Goal: Information Seeking & Learning: Learn about a topic

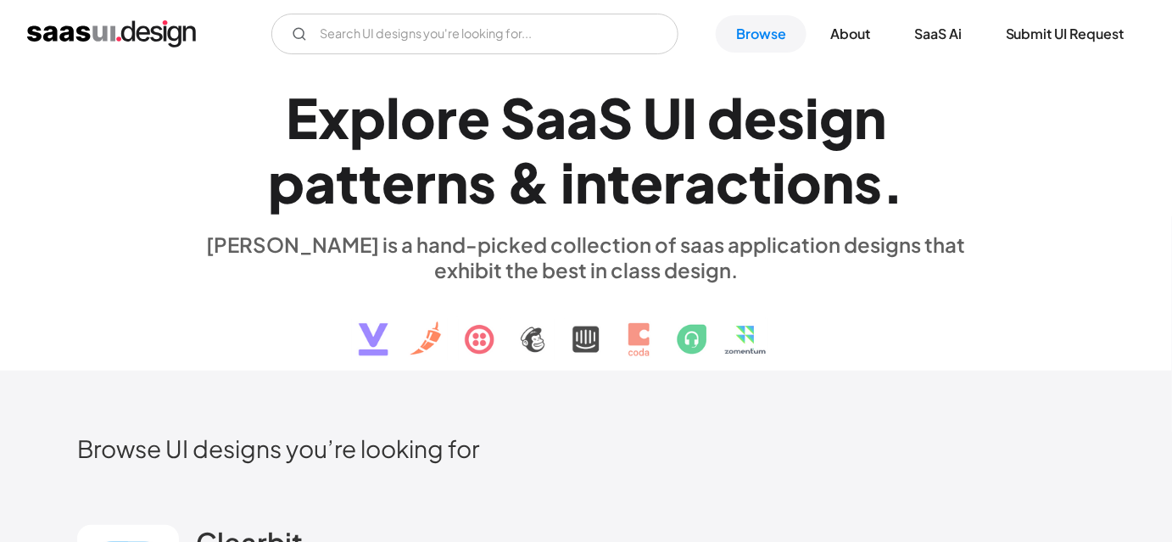
click at [791, 369] on img at bounding box center [586, 326] width 514 height 88
click at [1083, 326] on div "E x p l o r e S a a S U I d e s i g n p a t t e r n s & i n t e r a c t i o n s…" at bounding box center [586, 220] width 1018 height 304
click at [660, 441] on h2 "Browse UI designs you’re looking for" at bounding box center [586, 448] width 1018 height 30
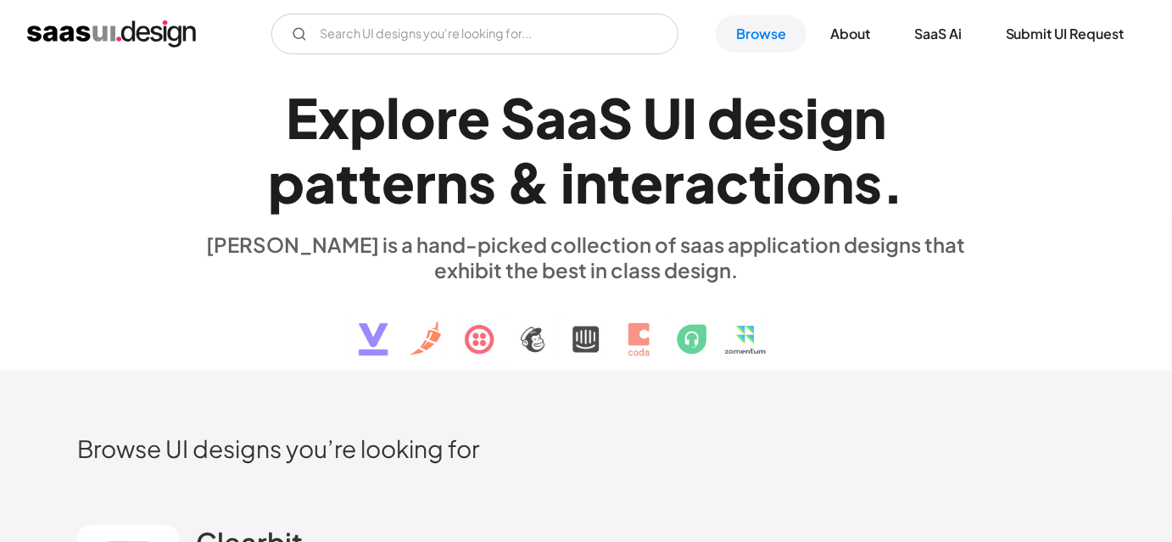
click at [176, 310] on div "E x p l o r e S a a S U I d e s i g n p a t t e r n s & i n t e r a c t i o n s…" at bounding box center [586, 220] width 1018 height 304
click at [218, 302] on div "E x p l o r e S a a S U I d e s i g n p a t t e r n s & i n t e r a c t i o n s…" at bounding box center [586, 220] width 780 height 304
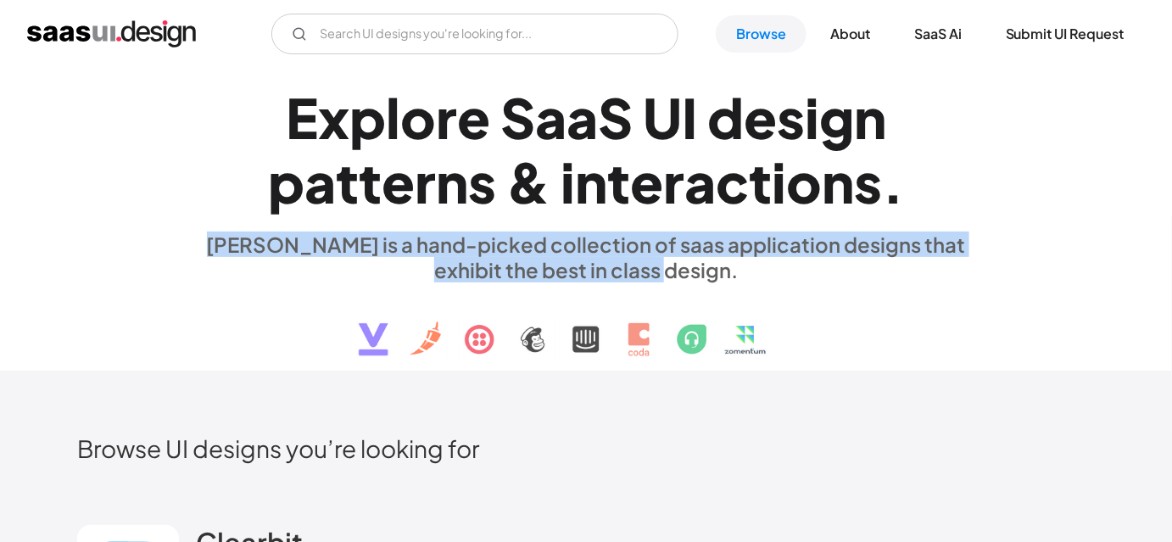
drag, startPoint x: 682, startPoint y: 273, endPoint x: 211, endPoint y: 232, distance: 472.4
click at [211, 232] on div "saasui is a hand-picked collection of saas application designs that exhibit the…" at bounding box center [586, 256] width 780 height 51
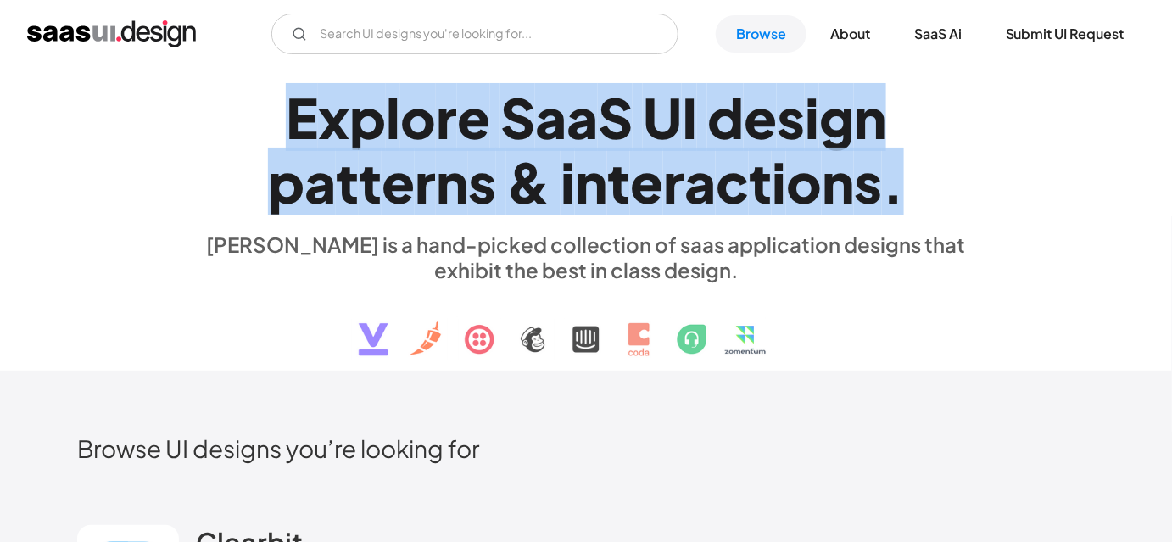
drag, startPoint x: 264, startPoint y: 113, endPoint x: 905, endPoint y: 185, distance: 645.1
click at [905, 185] on h1 "E x p l o r e S a a S U I d e s i g n p a t t e r n s & i n t e r a c t i o n s…" at bounding box center [586, 150] width 780 height 131
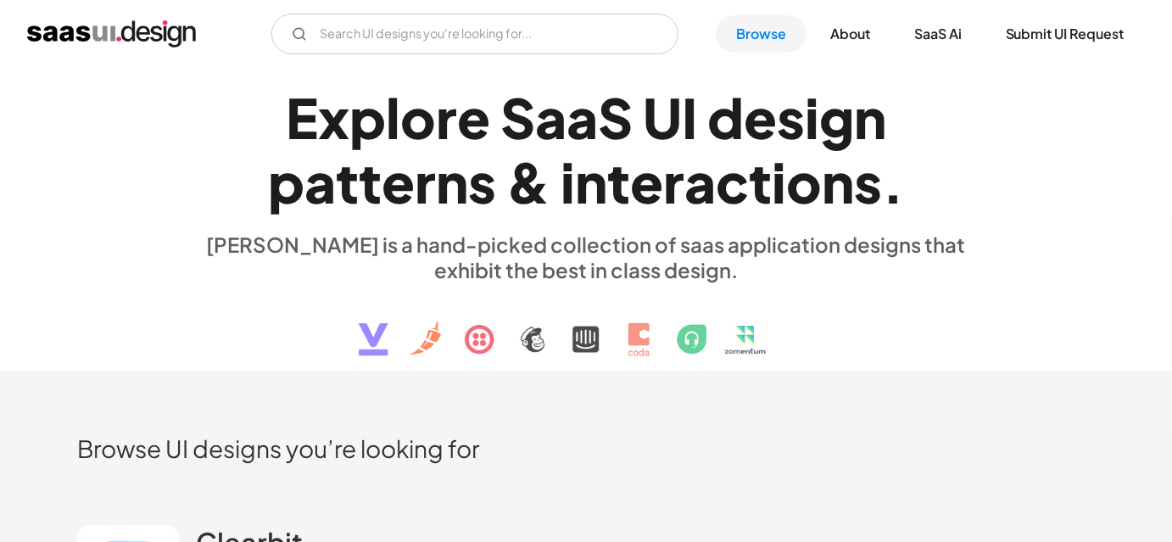
click at [946, 199] on h1 "E x p l o r e S a a S U I d e s i g n p a t t e r n s & i n t e r a c t i o n s…" at bounding box center [586, 150] width 780 height 131
click at [293, 263] on div "saasui is a hand-picked collection of saas application designs that exhibit the…" at bounding box center [586, 256] width 780 height 51
click at [259, 310] on div "E x p l o r e S a a S U I d e s i g n p a t t e r n s & i n t e r a c t i o n s…" at bounding box center [586, 220] width 780 height 304
click at [256, 310] on div "E x p l o r e S a a S U I d e s i g n p a t t e r n s & i n t e r a c t i o n s…" at bounding box center [586, 220] width 780 height 304
click at [255, 310] on div "E x p l o r e S a a S U I d e s i g n p a t t e r n s & i n t e r a c t i o n s…" at bounding box center [586, 220] width 780 height 304
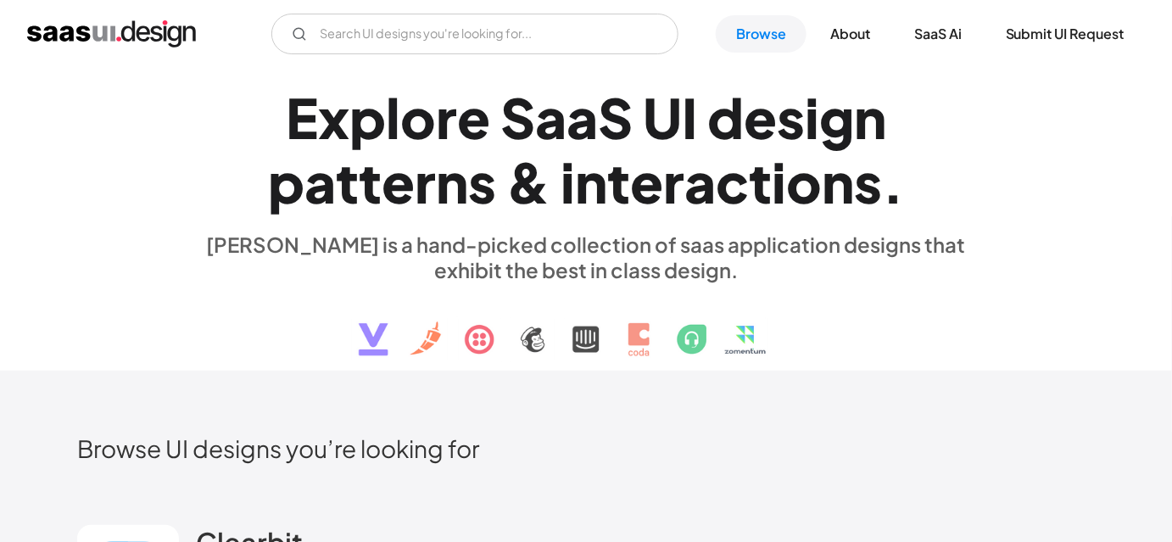
click at [266, 354] on div "E x p l o r e S a a S U I d e s i g n p a t t e r n s & i n t e r a c t i o n s…" at bounding box center [586, 220] width 780 height 304
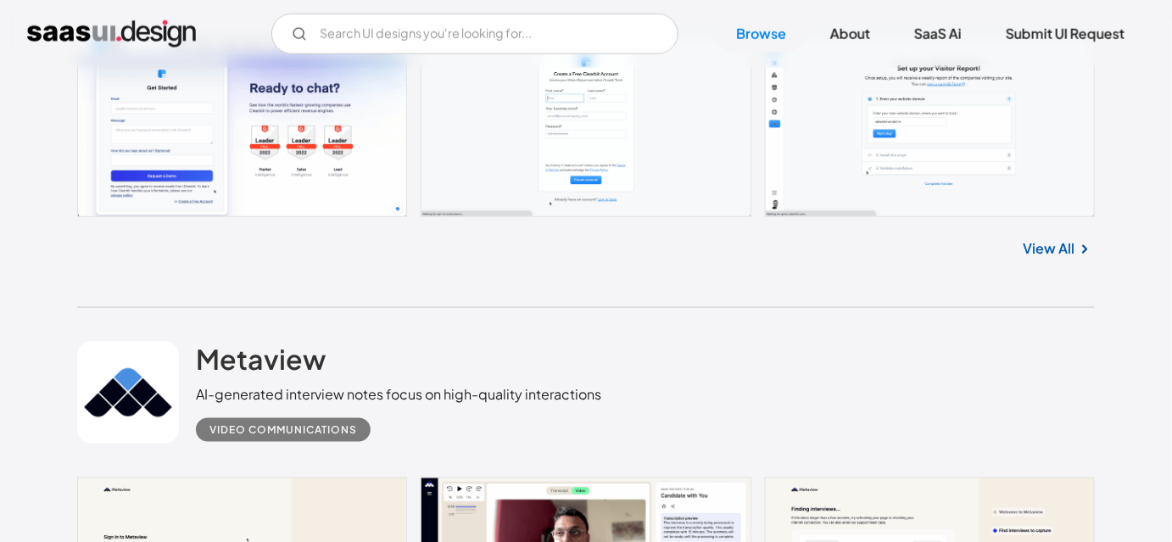
scroll to position [694, 0]
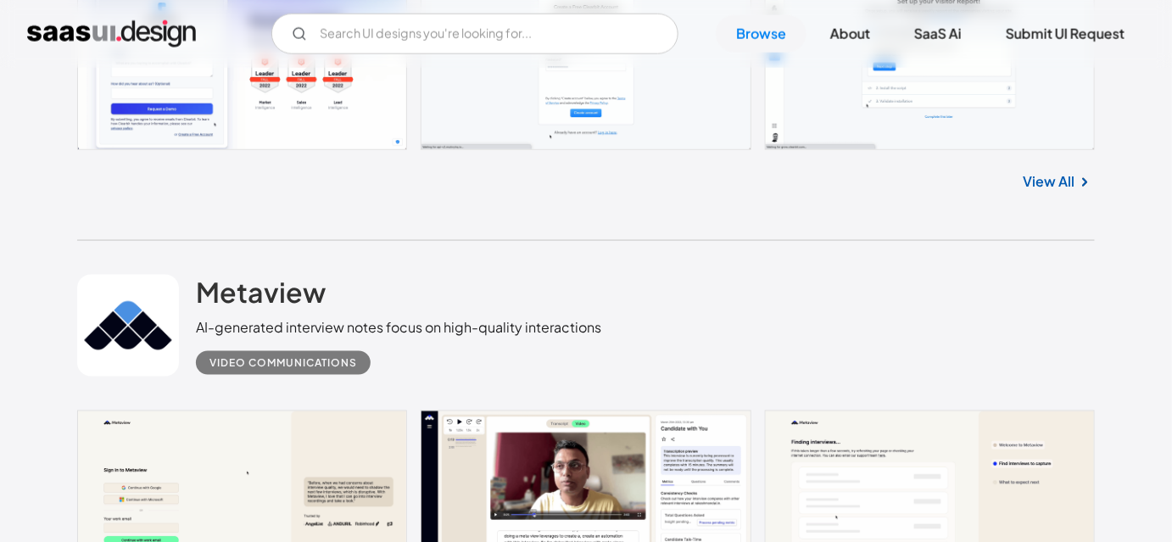
click at [698, 252] on div "Metaview AI-generated interview notes focus on high-quality interactions Video …" at bounding box center [586, 326] width 1018 height 170
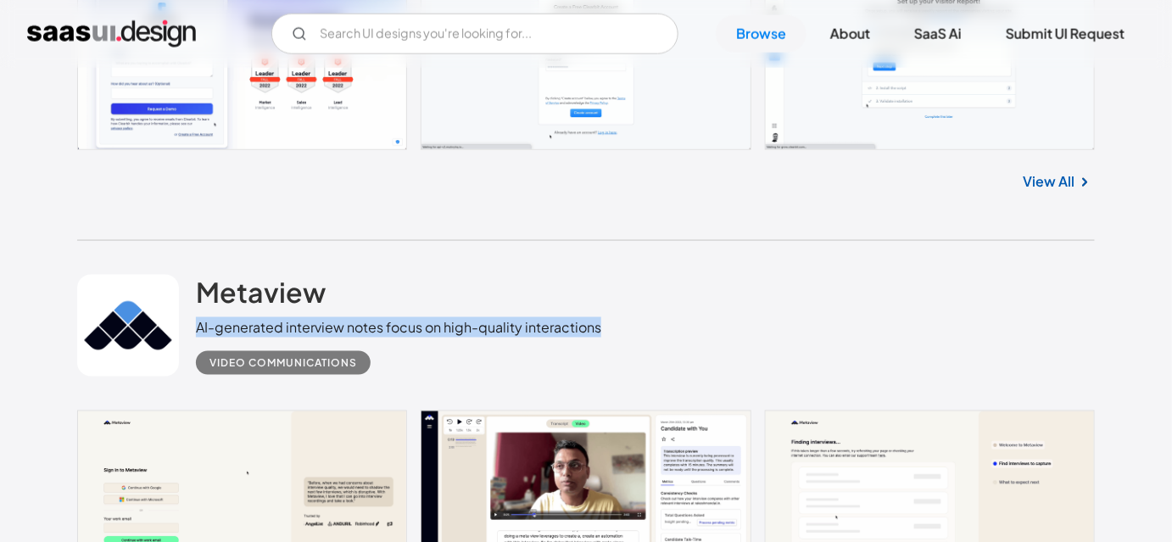
drag, startPoint x: 200, startPoint y: 324, endPoint x: 634, endPoint y: 320, distance: 434.2
click at [634, 320] on div "Metaview AI-generated interview notes focus on high-quality interactions Video …" at bounding box center [586, 326] width 1018 height 170
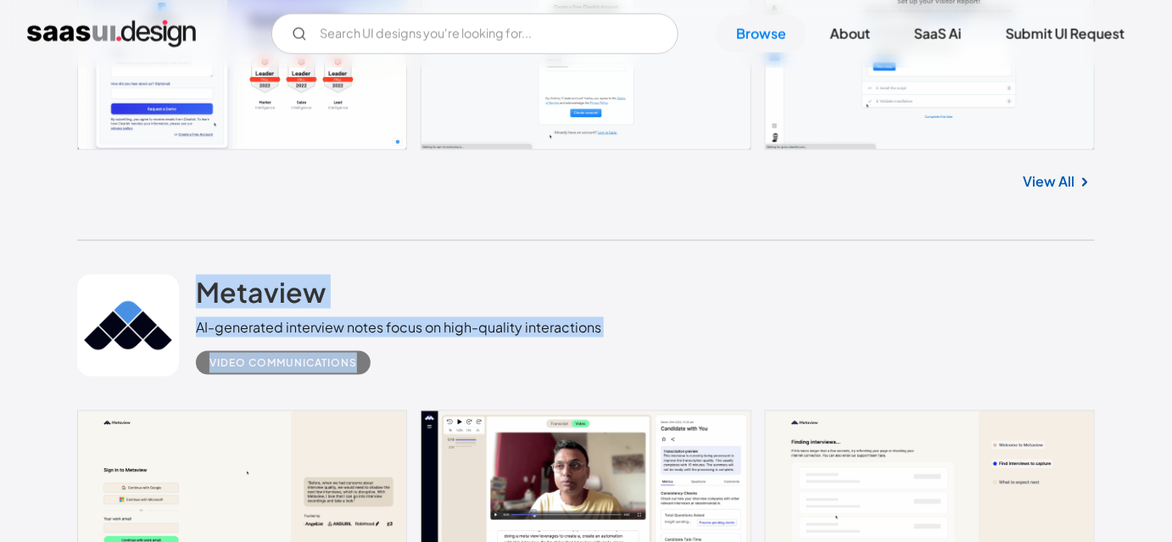
drag, startPoint x: 198, startPoint y: 260, endPoint x: 576, endPoint y: 346, distance: 387.8
click at [576, 346] on div "Metaview AI-generated interview notes focus on high-quality interactions Video …" at bounding box center [586, 326] width 1018 height 170
click at [670, 334] on div "Metaview AI-generated interview notes focus on high-quality interactions Video …" at bounding box center [586, 326] width 1018 height 170
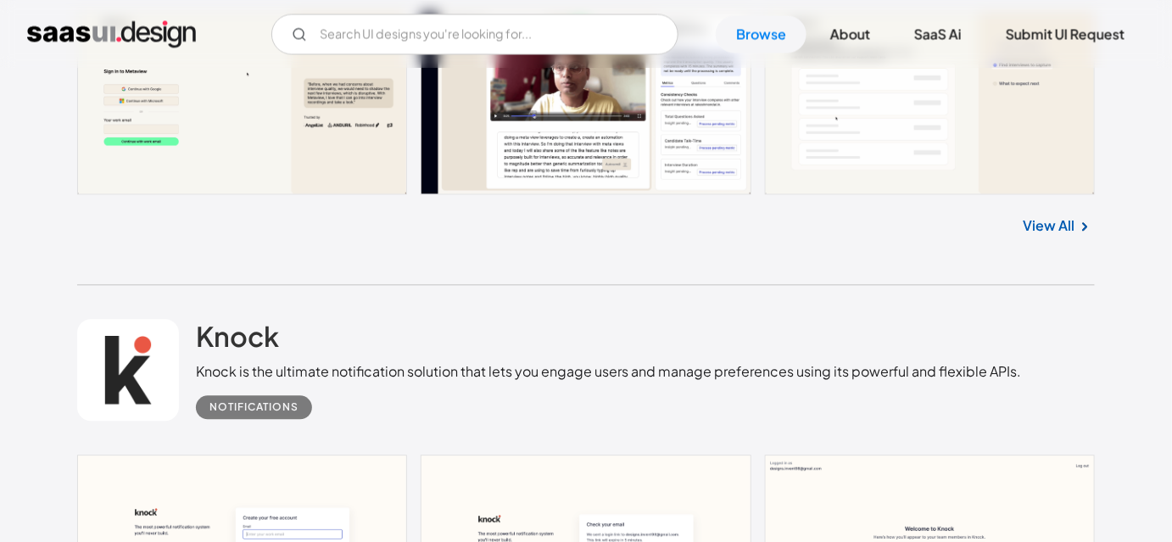
scroll to position [1233, 0]
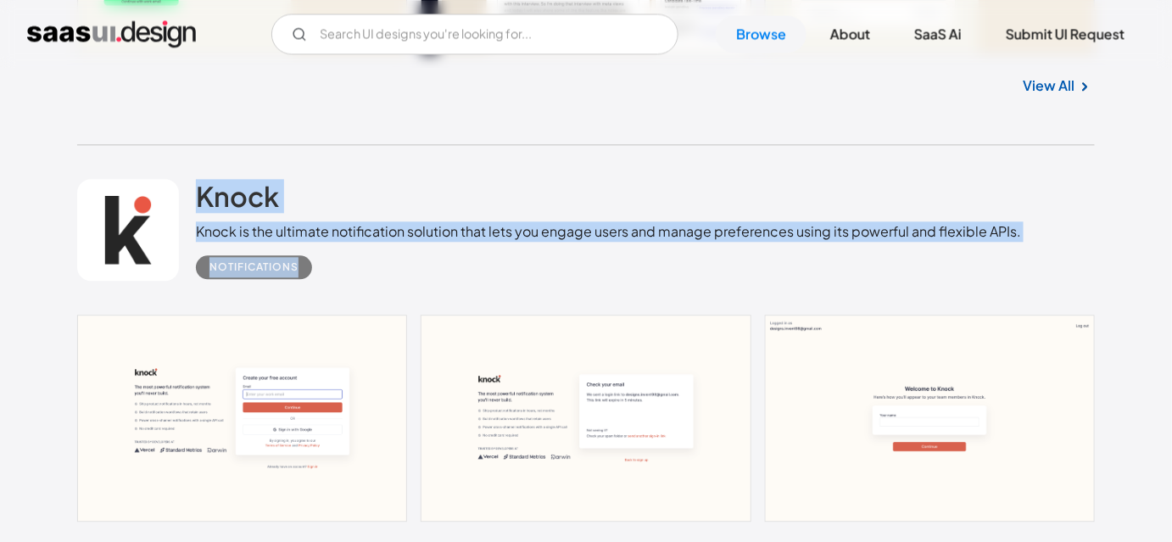
drag, startPoint x: 324, startPoint y: 285, endPoint x: 191, endPoint y: 172, distance: 174.5
click at [191, 172] on div "Knock Knock is the ultimate notification solution that lets you engage users an…" at bounding box center [586, 230] width 1018 height 170
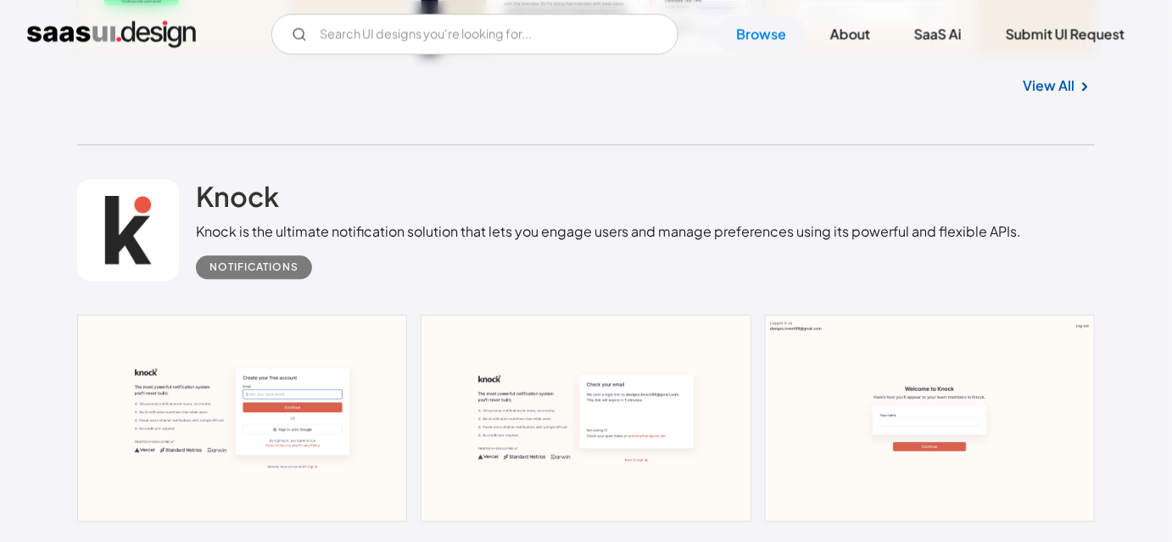
click at [192, 153] on div "Knock Knock is the ultimate notification solution that lets you engage users an…" at bounding box center [586, 230] width 1018 height 170
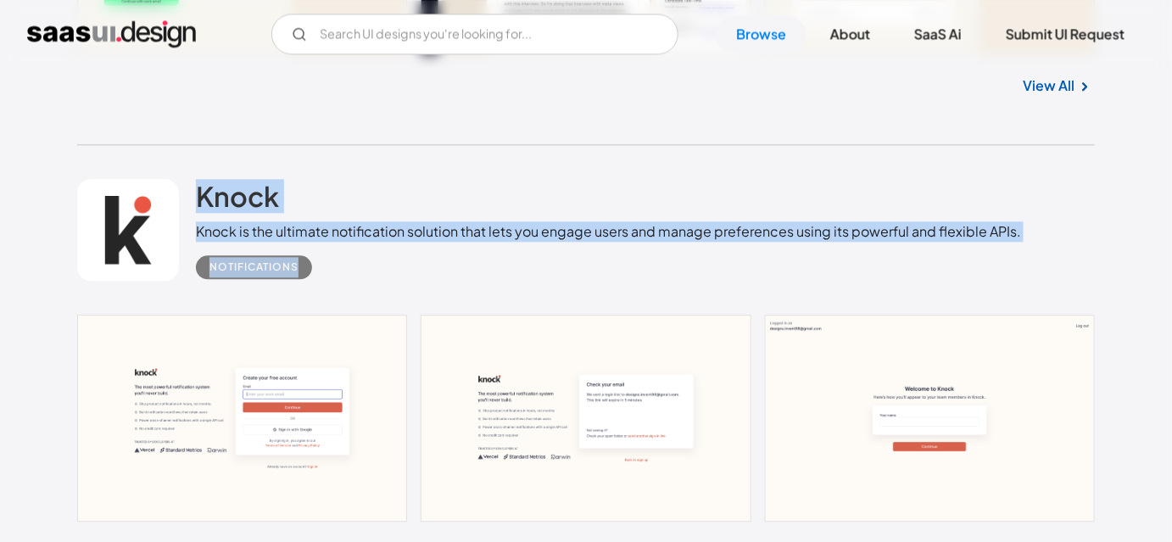
drag, startPoint x: 221, startPoint y: 181, endPoint x: 311, endPoint y: 270, distance: 125.9
click at [311, 270] on div "Knock Knock is the ultimate notification solution that lets you engage users an…" at bounding box center [586, 230] width 1018 height 170
click at [361, 273] on div "Notifications" at bounding box center [608, 260] width 825 height 37
drag, startPoint x: 361, startPoint y: 273, endPoint x: 201, endPoint y: 177, distance: 186.7
click at [201, 179] on div "Knock Knock is the ultimate notification solution that lets you engage users an…" at bounding box center [608, 229] width 825 height 100
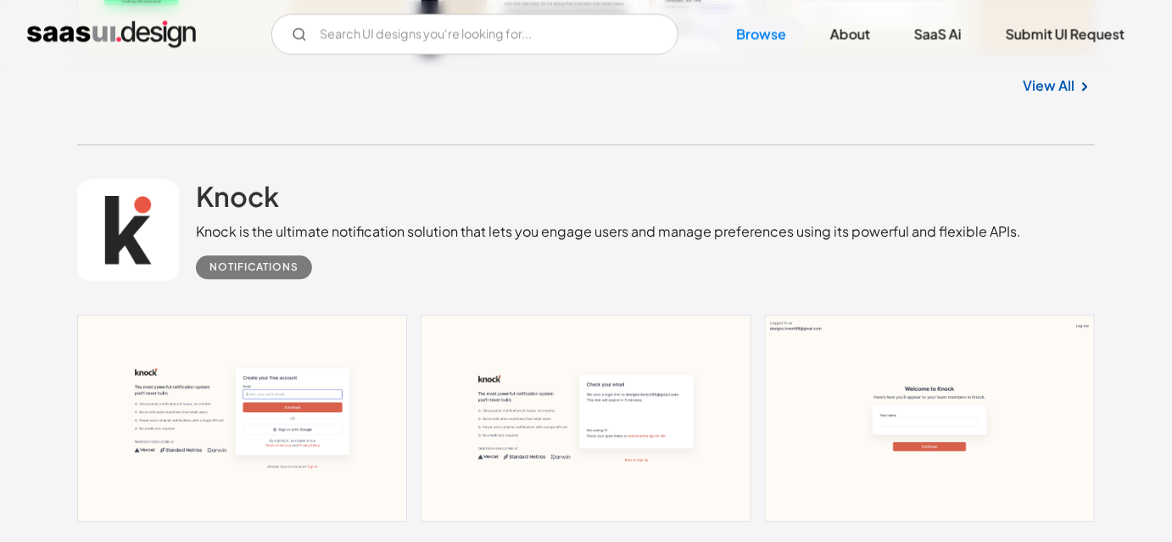
click at [200, 156] on div "Knock Knock is the ultimate notification solution that lets you engage users an…" at bounding box center [586, 230] width 1018 height 170
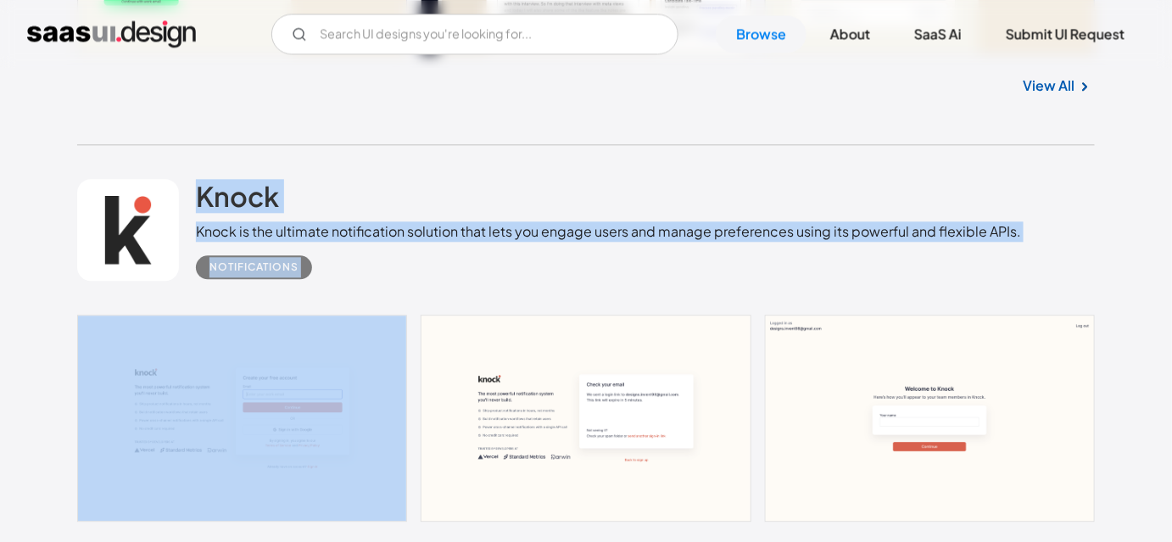
drag, startPoint x: 200, startPoint y: 156, endPoint x: 309, endPoint y: 265, distance: 153.5
click at [309, 265] on div "Knock Knock is the ultimate notification solution that lets you engage users an…" at bounding box center [586, 230] width 1018 height 170
click at [344, 273] on div "Notifications" at bounding box center [608, 260] width 825 height 37
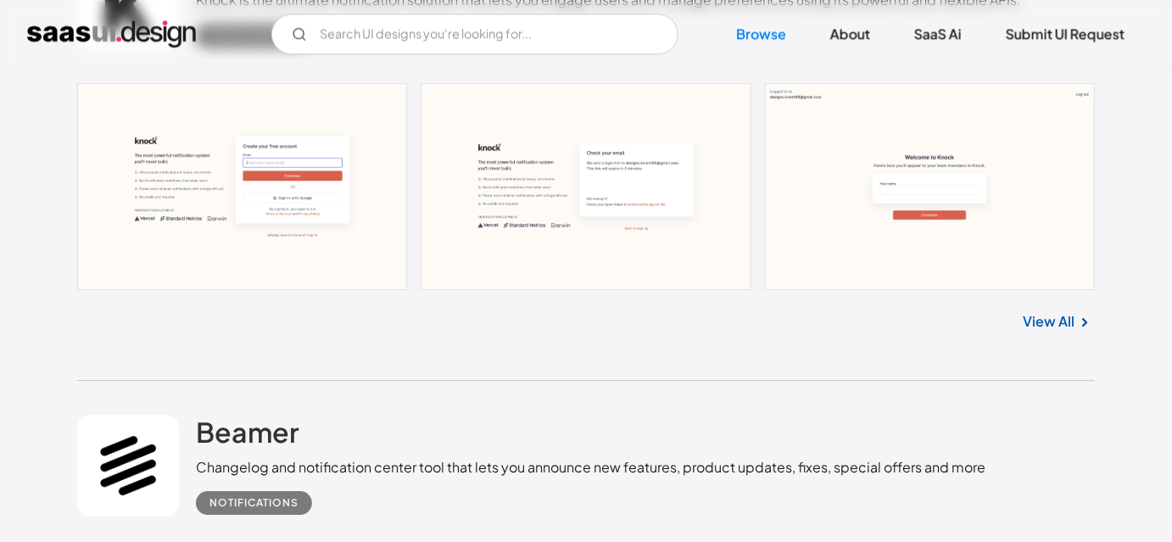
scroll to position [1542, 0]
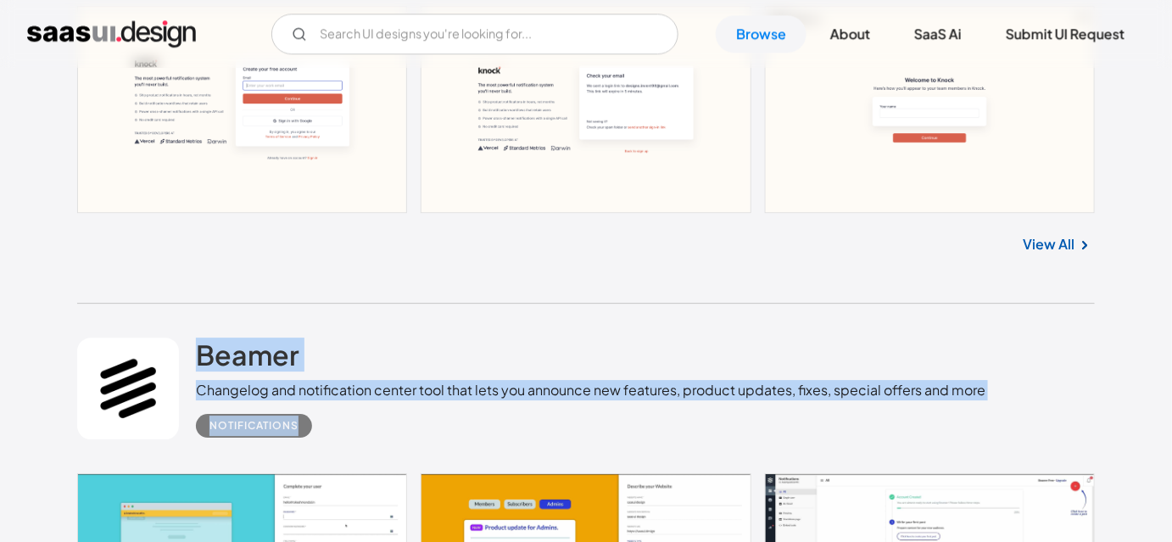
drag, startPoint x: 197, startPoint y: 319, endPoint x: 331, endPoint y: 416, distance: 165.7
click at [331, 416] on div "Beamer Changelog and notification center tool that lets you announce new featur…" at bounding box center [586, 389] width 1018 height 170
click at [351, 419] on div "Notifications" at bounding box center [590, 418] width 789 height 37
drag, startPoint x: 183, startPoint y: 335, endPoint x: 332, endPoint y: 445, distance: 184.9
click at [332, 445] on div "Beamer Changelog and notification center tool that lets you announce new featur…" at bounding box center [586, 389] width 1018 height 170
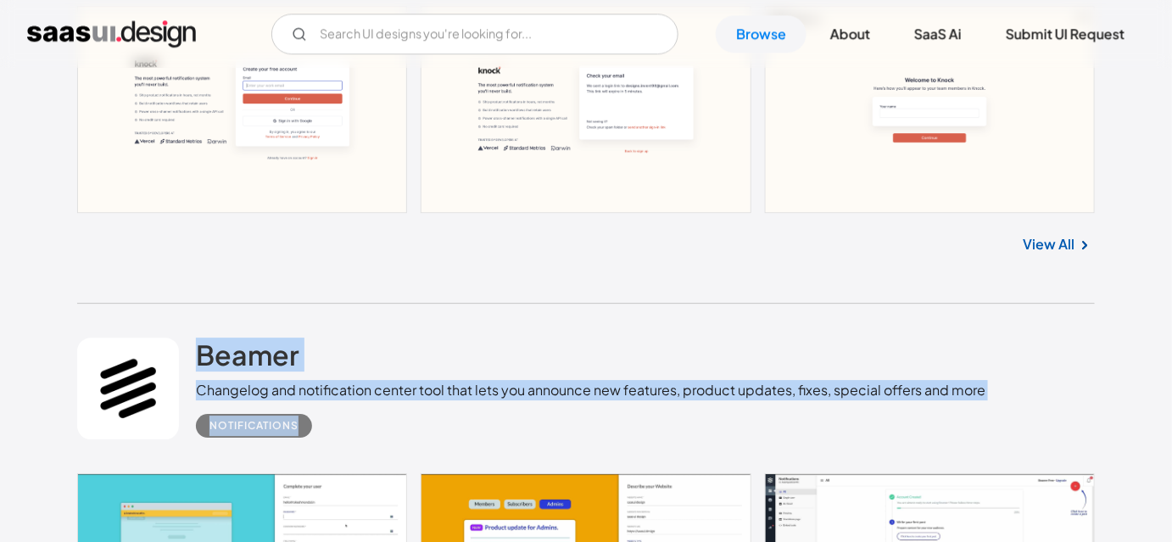
click at [332, 433] on div "Notifications" at bounding box center [590, 418] width 789 height 37
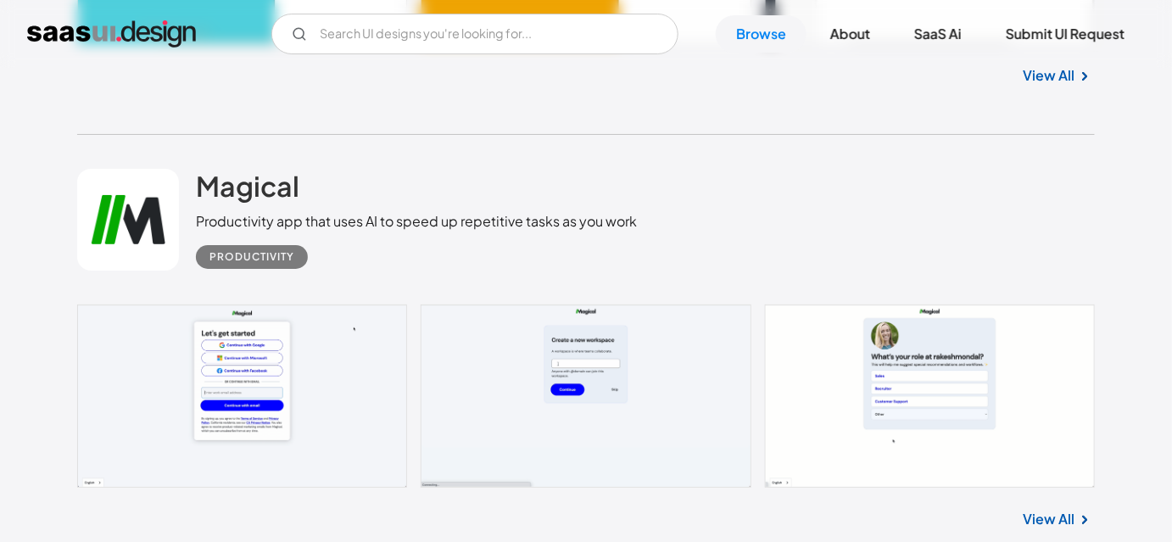
scroll to position [2158, 0]
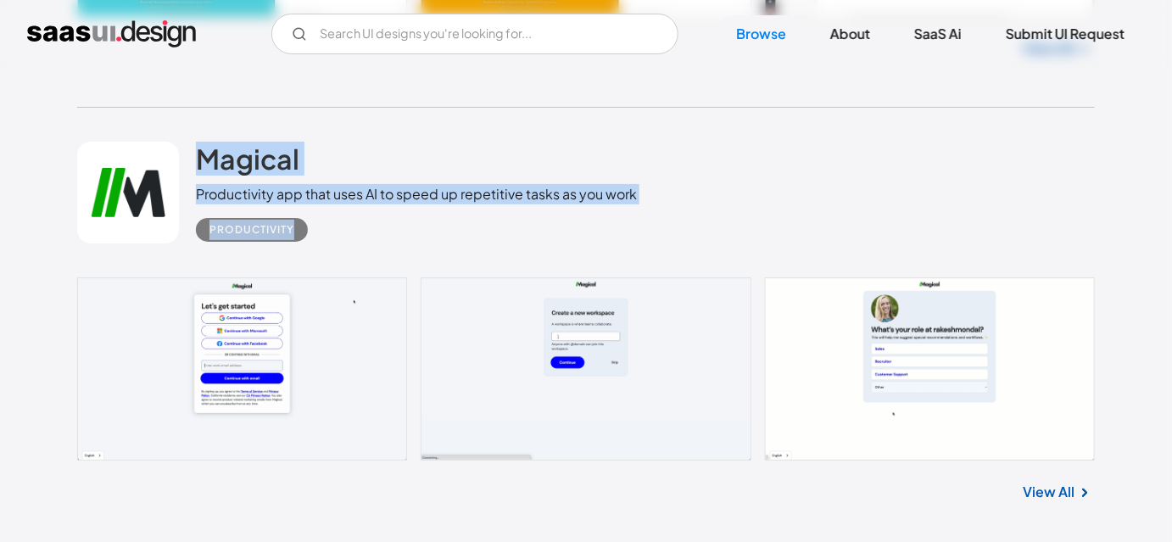
drag, startPoint x: 321, startPoint y: 253, endPoint x: 195, endPoint y: 124, distance: 179.9
click at [195, 124] on div "Magical Productivity app that uses AI to speed up repetitive tasks as you work …" at bounding box center [586, 193] width 1018 height 170
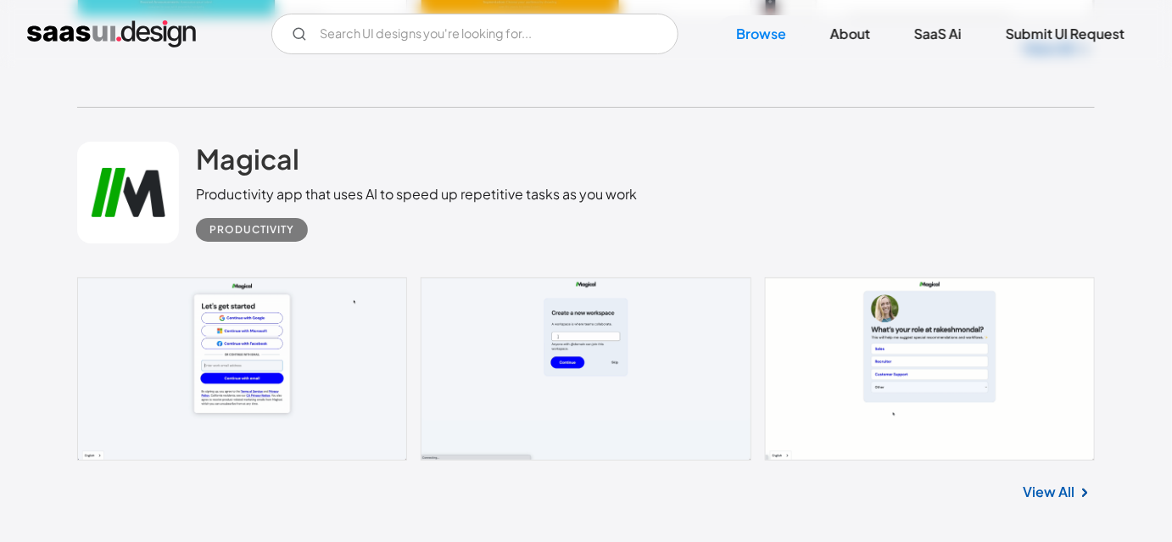
click at [189, 120] on div "Magical Productivity app that uses AI to speed up repetitive tasks as you work …" at bounding box center [586, 193] width 1018 height 170
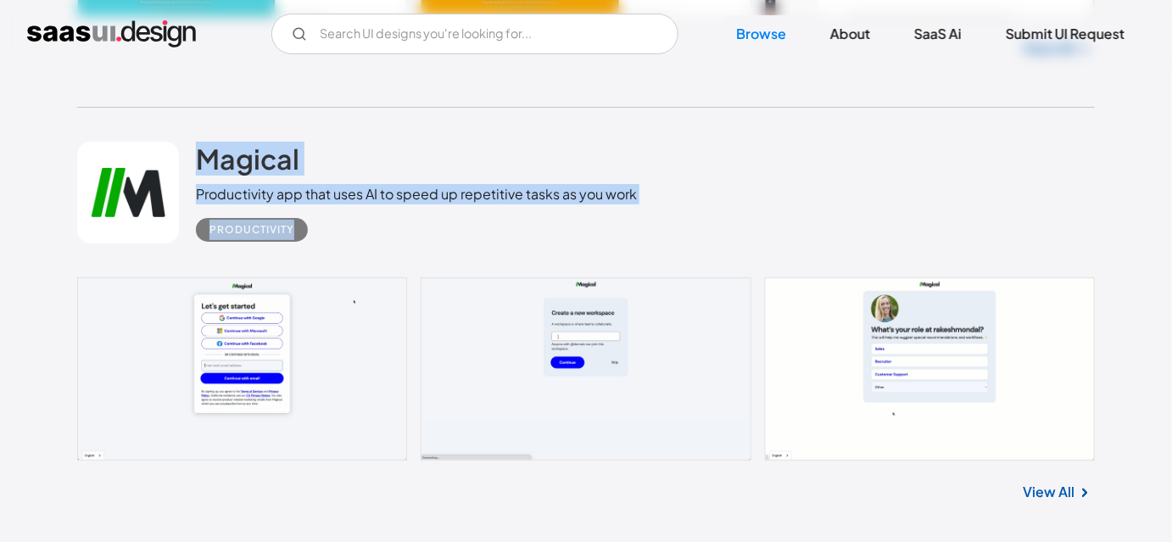
drag, startPoint x: 189, startPoint y: 120, endPoint x: 297, endPoint y: 239, distance: 160.3
click at [297, 239] on div "Magical Productivity app that uses AI to speed up repetitive tasks as you work …" at bounding box center [586, 193] width 1018 height 170
click at [337, 237] on div "Productivity" at bounding box center [416, 222] width 441 height 37
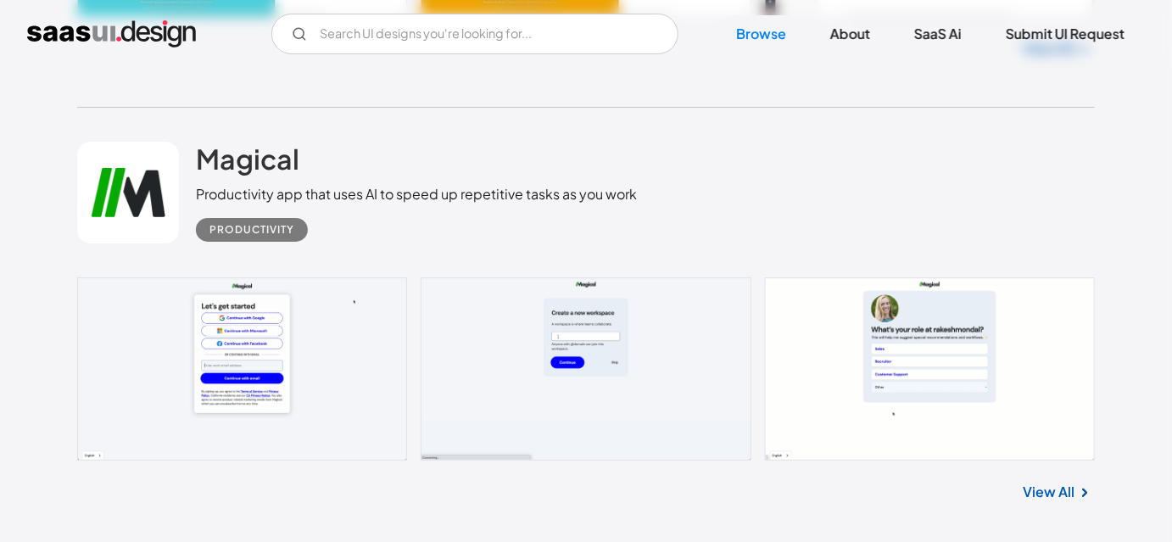
click at [414, 254] on div "Magical Productivity app that uses AI to speed up repetitive tasks as you work …" at bounding box center [586, 193] width 1018 height 170
click at [414, 248] on div "Magical Productivity app that uses AI to speed up repetitive tasks as you work …" at bounding box center [586, 193] width 1018 height 170
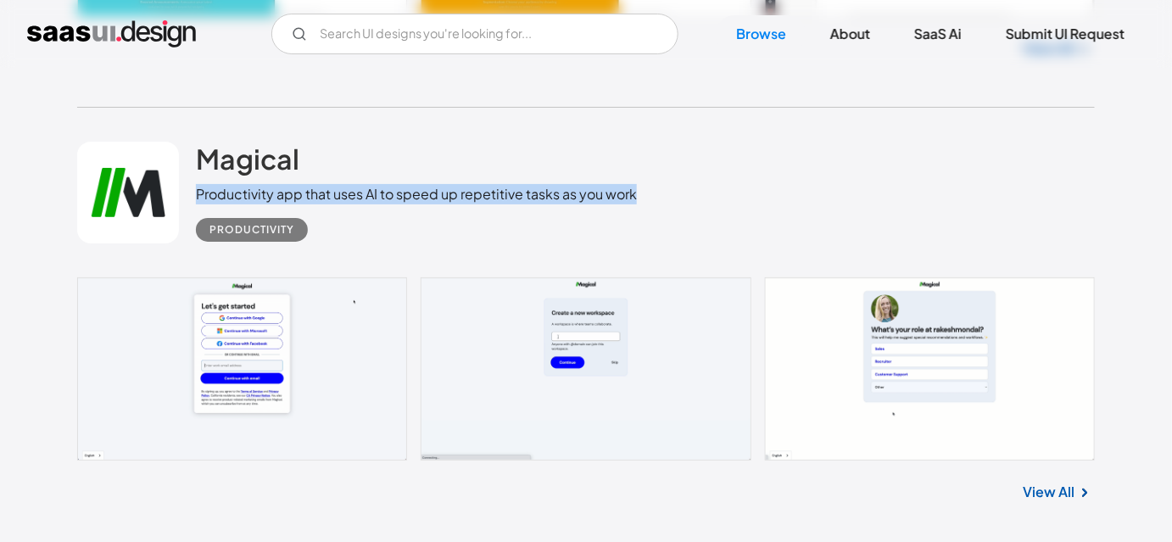
drag, startPoint x: 198, startPoint y: 182, endPoint x: 641, endPoint y: 189, distance: 443.5
click at [641, 189] on div "Magical Productivity app that uses AI to speed up repetitive tasks as you work …" at bounding box center [586, 193] width 1018 height 170
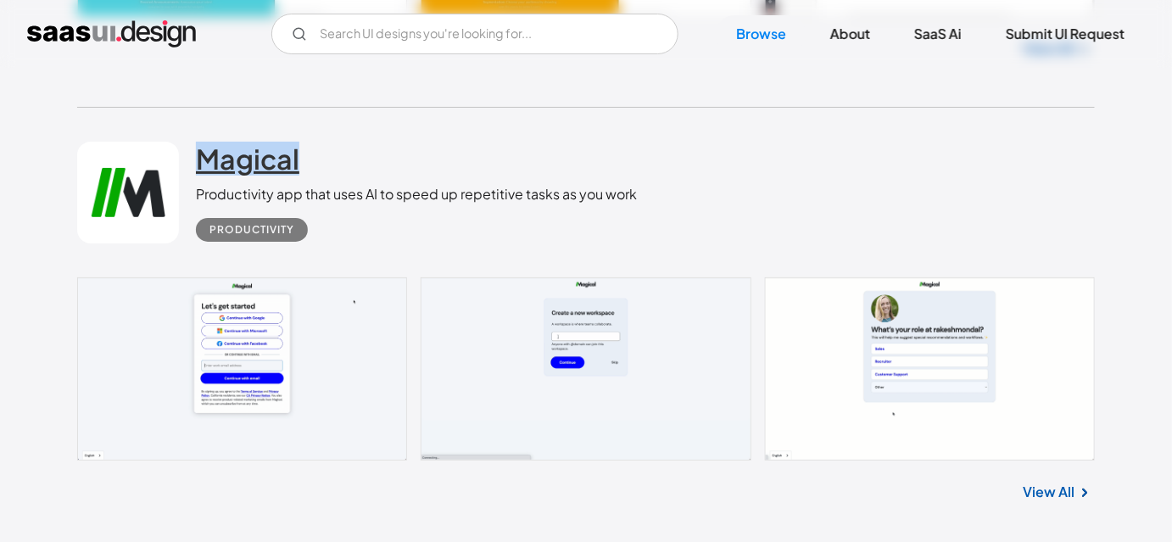
drag, startPoint x: 188, startPoint y: 129, endPoint x: 298, endPoint y: 148, distance: 111.9
click at [298, 148] on div "Magical Productivity app that uses AI to speed up repetitive tasks as you work …" at bounding box center [586, 193] width 1018 height 170
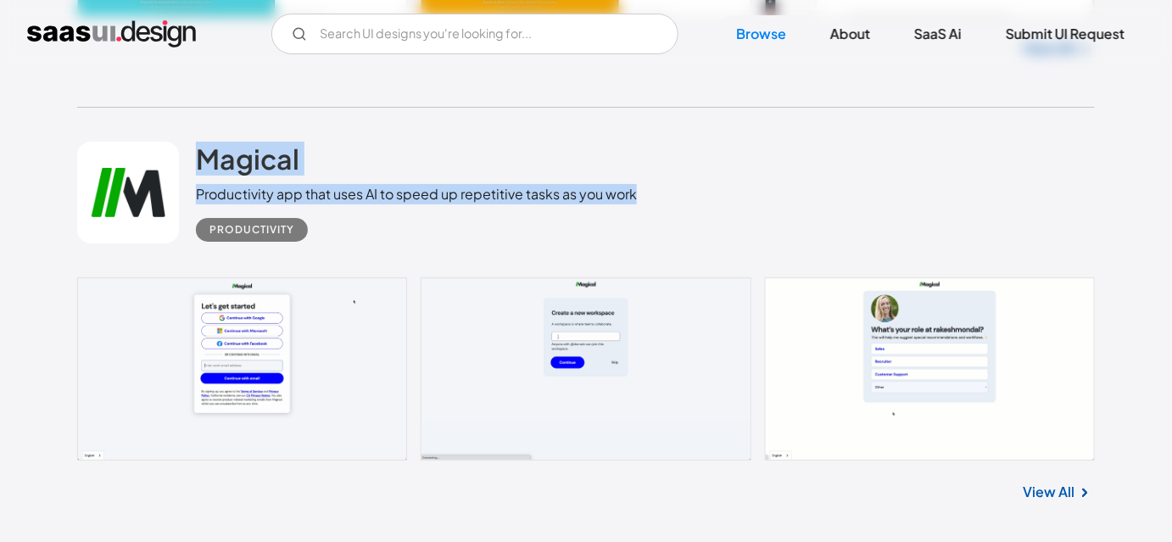
drag, startPoint x: 192, startPoint y: 182, endPoint x: 673, endPoint y: 188, distance: 480.8
click at [673, 188] on div "Magical Productivity app that uses AI to speed up repetitive tasks as you work …" at bounding box center [586, 193] width 1018 height 170
click at [696, 203] on div "Magical Productivity app that uses AI to speed up repetitive tasks as you work …" at bounding box center [586, 193] width 1018 height 170
drag, startPoint x: 276, startPoint y: 243, endPoint x: 185, endPoint y: 130, distance: 144.7
click at [185, 130] on div "Magical Productivity app that uses AI to speed up repetitive tasks as you work …" at bounding box center [586, 193] width 1018 height 170
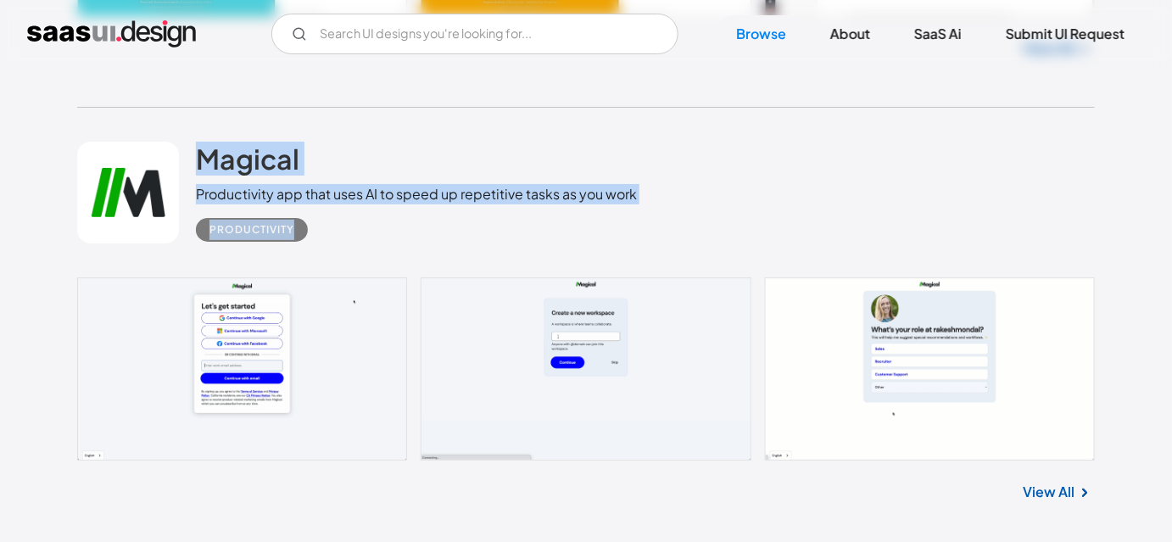
click at [210, 109] on div "Magical Productivity app that uses AI to speed up repetitive tasks as you work …" at bounding box center [586, 193] width 1018 height 170
drag, startPoint x: 201, startPoint y: 120, endPoint x: 314, endPoint y: 251, distance: 172.5
click at [314, 251] on div "Magical Productivity app that uses AI to speed up repetitive tasks as you work …" at bounding box center [586, 193] width 1018 height 170
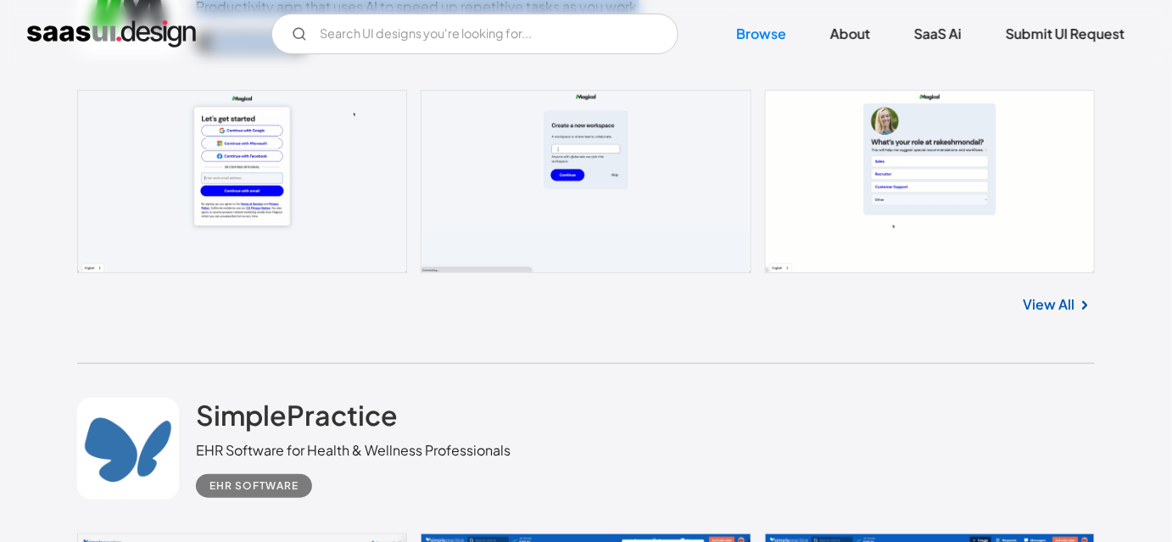
scroll to position [2390, 0]
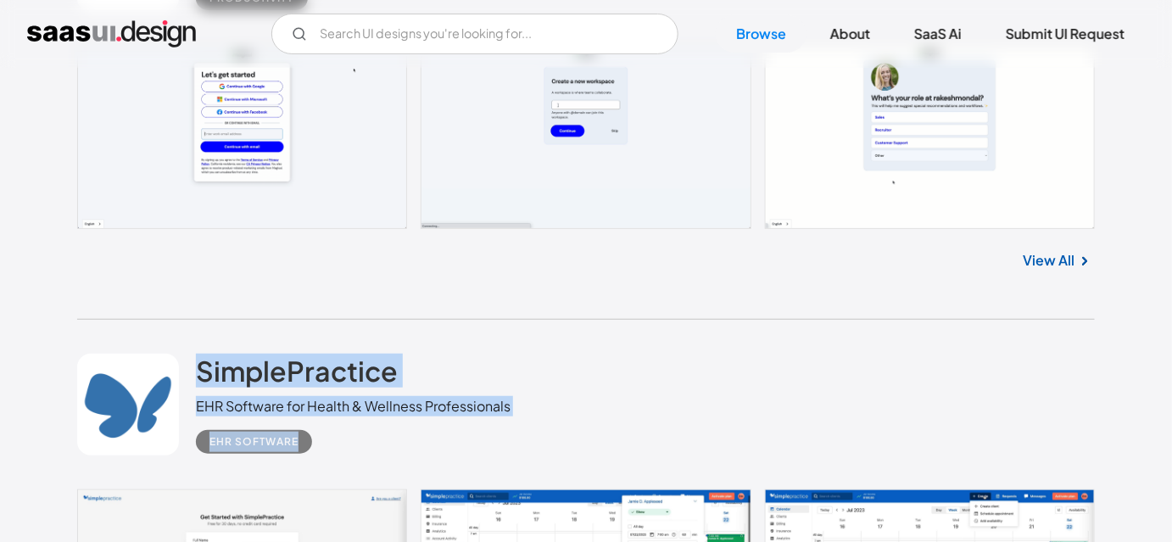
drag, startPoint x: 196, startPoint y: 345, endPoint x: 379, endPoint y: 460, distance: 216.0
click at [379, 460] on div "SimplePractice EHR Software for Health & Wellness Professionals EHR Software" at bounding box center [586, 405] width 1018 height 170
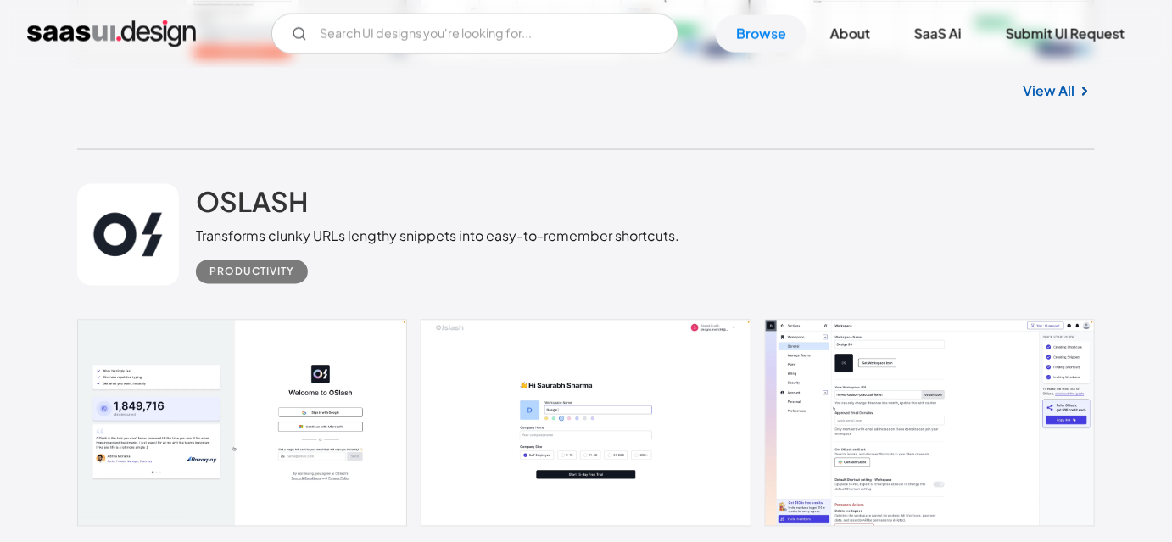
scroll to position [3006, 0]
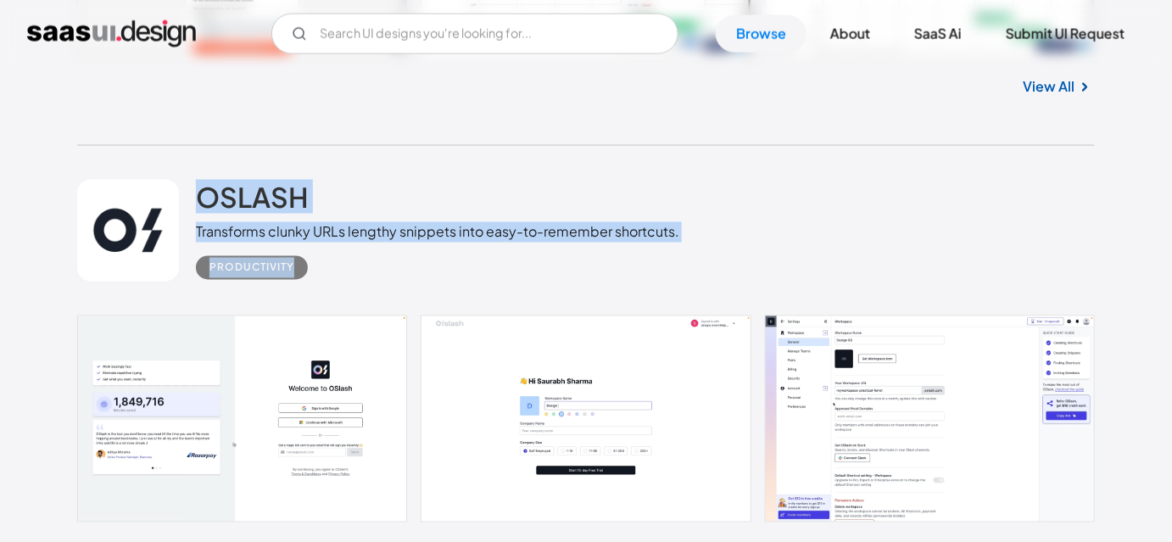
drag, startPoint x: 204, startPoint y: 176, endPoint x: 330, endPoint y: 275, distance: 160.6
click at [330, 275] on div "OSLASH Transforms clunky URLs lengthy snippets into easy-to-remember shortcuts.…" at bounding box center [586, 231] width 1018 height 170
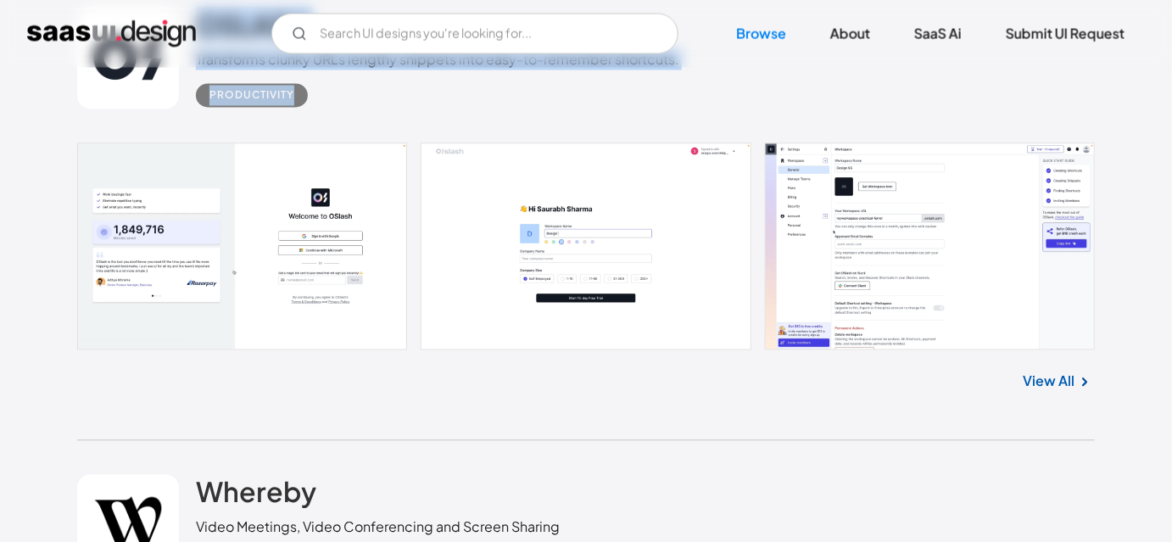
scroll to position [3392, 0]
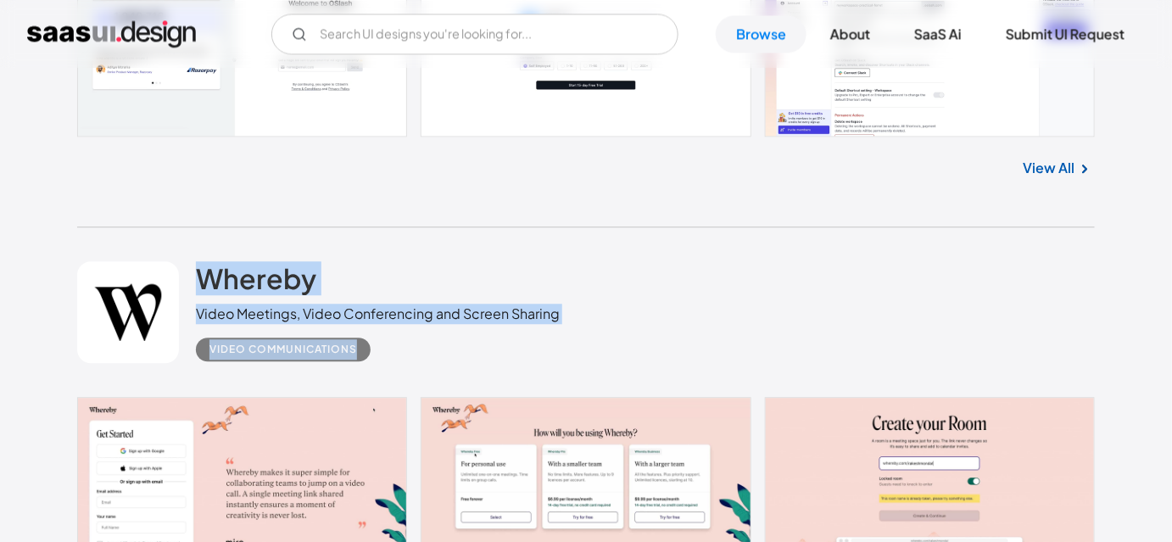
drag, startPoint x: 193, startPoint y: 230, endPoint x: 400, endPoint y: 346, distance: 237.3
click at [400, 346] on div "Whereby Video Meetings, Video Conferencing and Screen Sharing Video Communicati…" at bounding box center [586, 312] width 1018 height 170
click at [396, 235] on div "Whereby Video Meetings, Video Conferencing and Screen Sharing Video Communicati…" at bounding box center [586, 312] width 1018 height 170
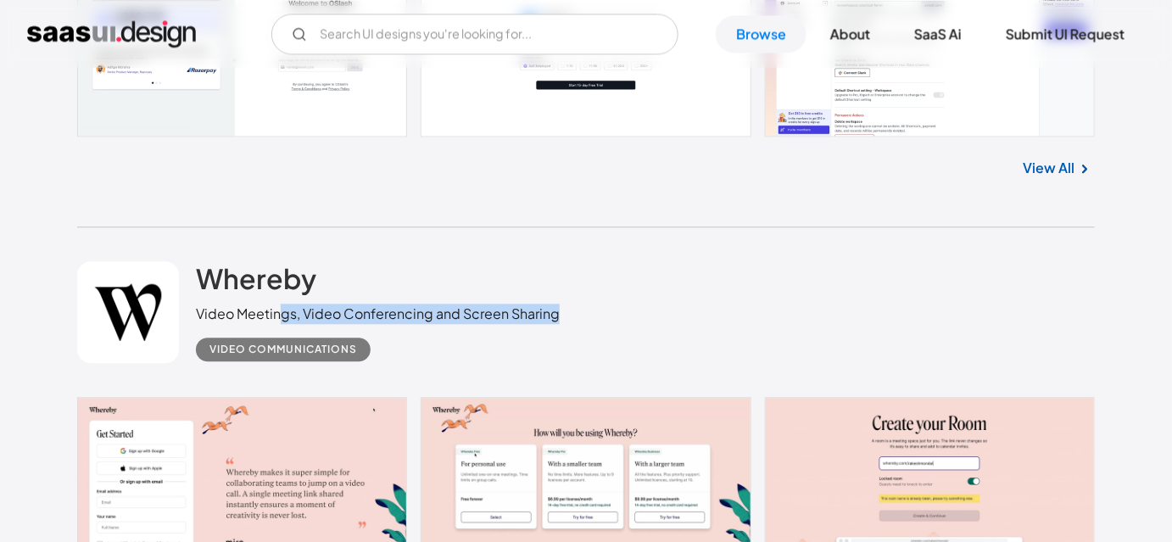
drag, startPoint x: 281, startPoint y: 319, endPoint x: 558, endPoint y: 320, distance: 277.3
click at [558, 320] on div "Video Meetings, Video Conferencing and Screen Sharing" at bounding box center [378, 314] width 364 height 20
click at [560, 314] on div "Whereby Video Meetings, Video Conferencing and Screen Sharing Video Communicati…" at bounding box center [586, 312] width 1018 height 170
drag, startPoint x: 560, startPoint y: 314, endPoint x: 194, endPoint y: 315, distance: 365.5
click at [194, 315] on div "Whereby Video Meetings, Video Conferencing and Screen Sharing Video Communicati…" at bounding box center [586, 312] width 1018 height 170
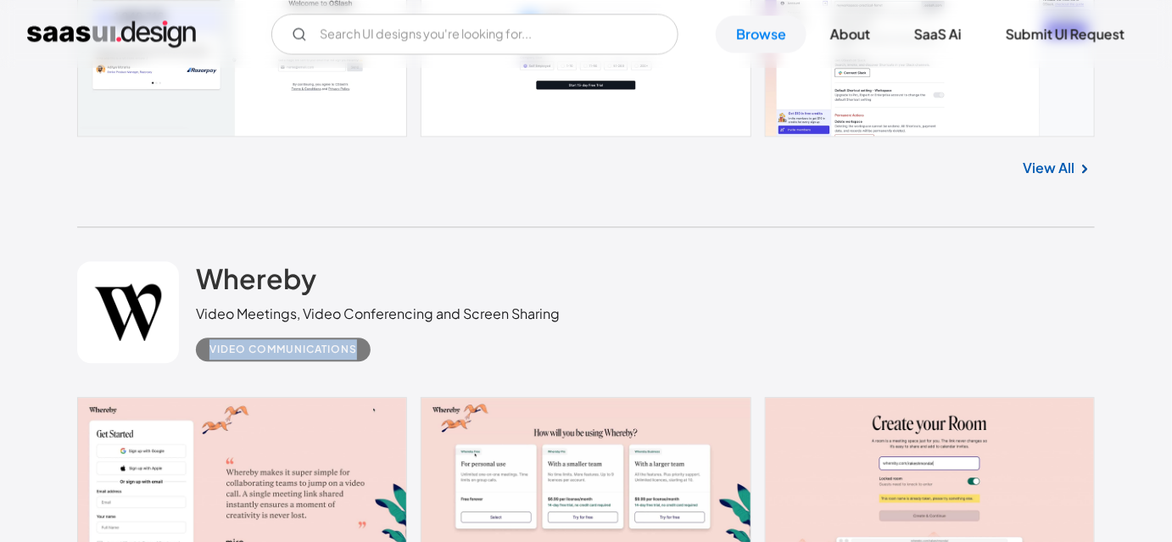
drag, startPoint x: 194, startPoint y: 333, endPoint x: 416, endPoint y: 348, distance: 222.6
click at [416, 348] on div "Whereby Video Meetings, Video Conferencing and Screen Sharing Video Communicati…" at bounding box center [586, 312] width 1018 height 170
click at [543, 342] on div "Video Communications" at bounding box center [378, 342] width 364 height 37
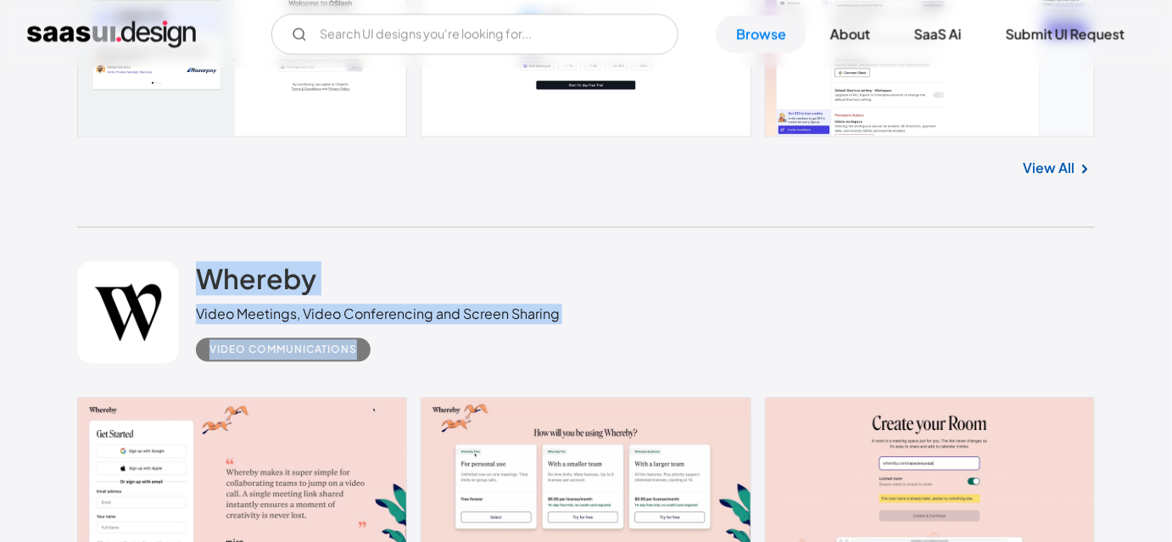
drag, startPoint x: 426, startPoint y: 351, endPoint x: 169, endPoint y: 280, distance: 266.6
click at [169, 280] on div "Whereby Video Meetings, Video Conferencing and Screen Sharing Video Communicati…" at bounding box center [586, 312] width 1018 height 170
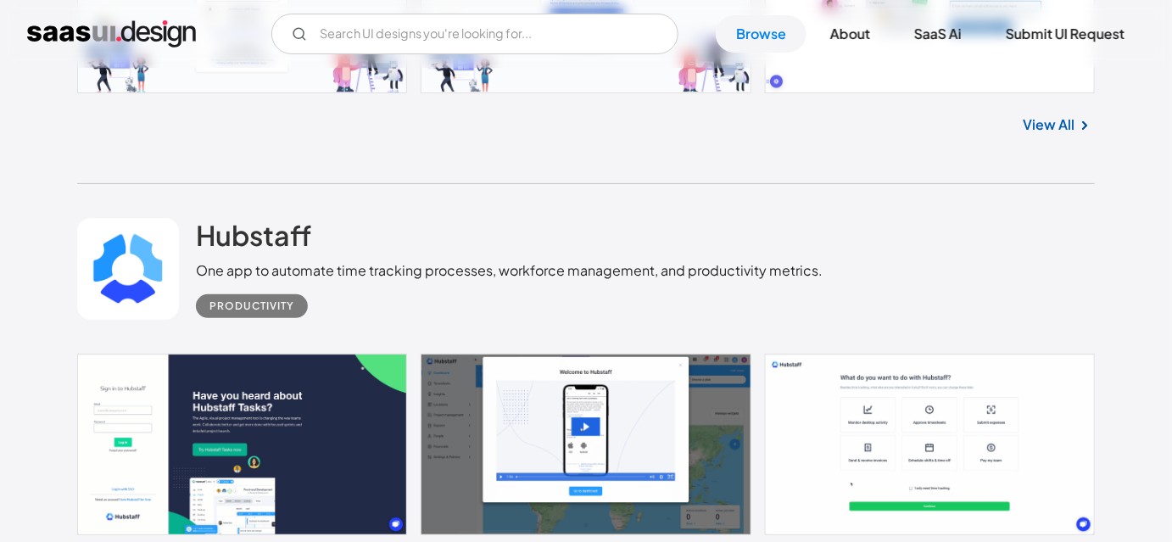
scroll to position [4470, 0]
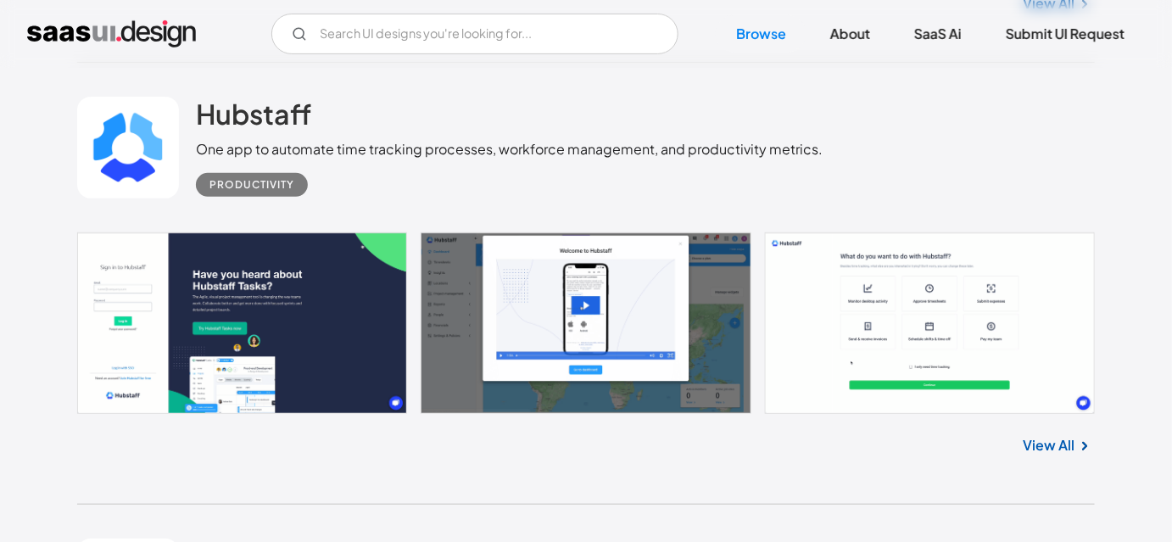
click at [142, 146] on link at bounding box center [128, 148] width 102 height 102
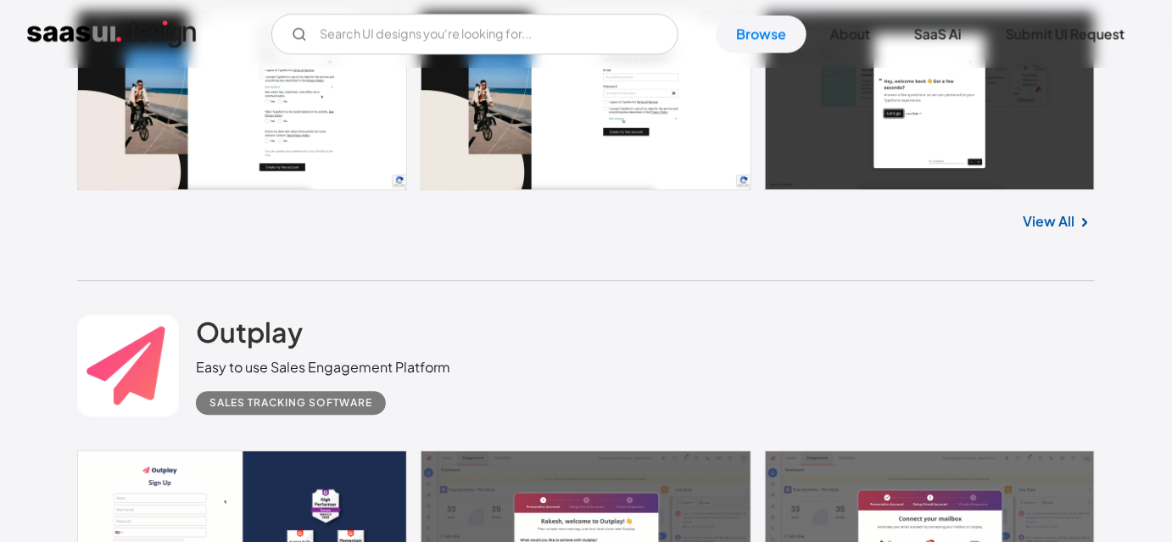
scroll to position [7939, 0]
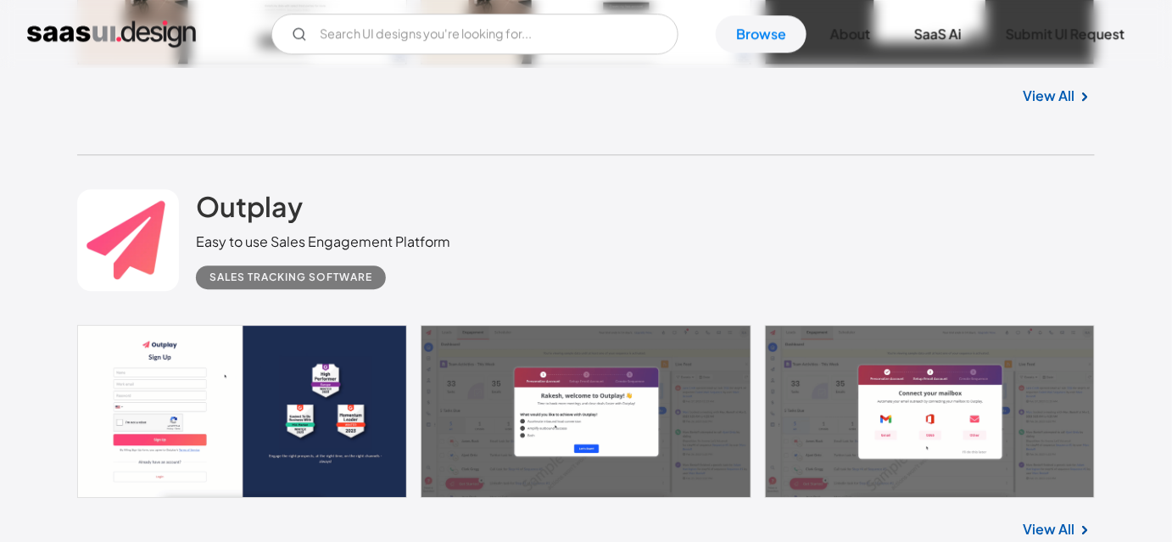
click at [521, 255] on div "Outplay Easy to use Sales Engagement Platform Sales Tracking Software" at bounding box center [586, 240] width 1018 height 170
click at [557, 261] on div "Outplay Easy to use Sales Engagement Platform Sales Tracking Software" at bounding box center [586, 240] width 1018 height 170
click at [711, 229] on div "Outplay Easy to use Sales Engagement Platform Sales Tracking Software" at bounding box center [586, 240] width 1018 height 170
click at [696, 229] on div "Outplay Easy to use Sales Engagement Platform Sales Tracking Software" at bounding box center [586, 240] width 1018 height 170
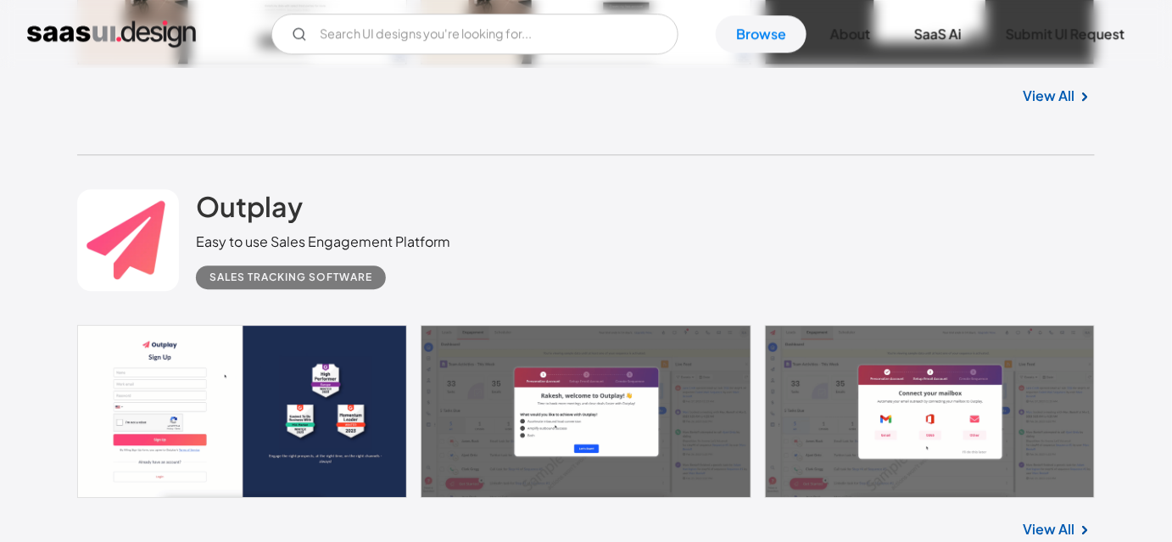
click at [638, 234] on div "Outplay Easy to use Sales Engagement Platform Sales Tracking Software" at bounding box center [586, 240] width 1018 height 170
click at [592, 254] on div "Outplay Easy to use Sales Engagement Platform Sales Tracking Software" at bounding box center [586, 240] width 1018 height 170
click at [592, 241] on div "Outplay Easy to use Sales Engagement Platform Sales Tracking Software" at bounding box center [586, 240] width 1018 height 170
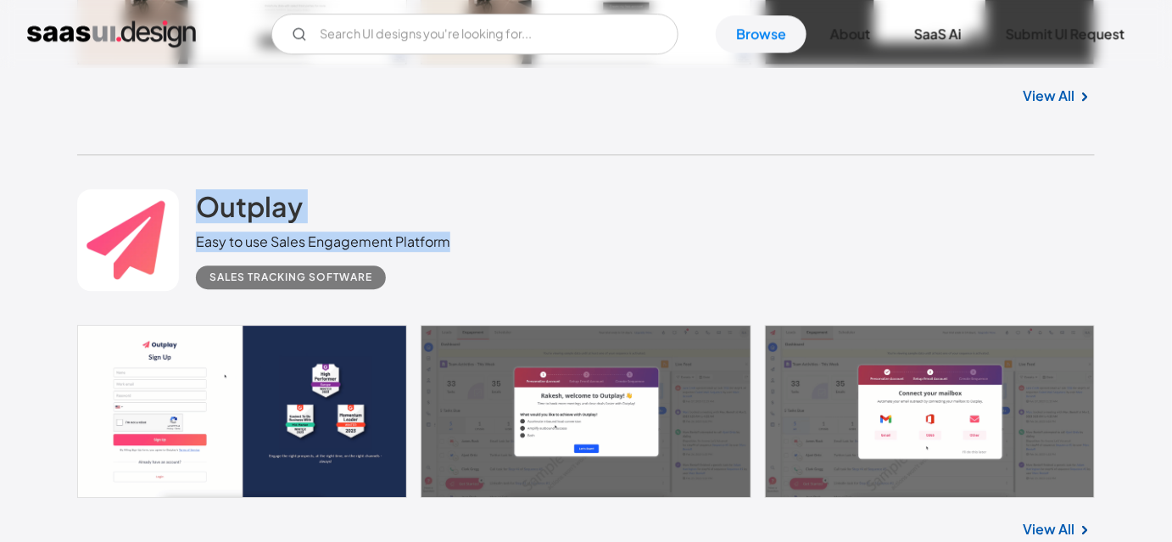
drag, startPoint x: 190, startPoint y: 176, endPoint x: 479, endPoint y: 240, distance: 296.1
click at [479, 240] on div "Outplay Easy to use Sales Engagement Platform Sales Tracking Software" at bounding box center [586, 240] width 1018 height 170
click at [526, 250] on div "Outplay Easy to use Sales Engagement Platform Sales Tracking Software" at bounding box center [586, 240] width 1018 height 170
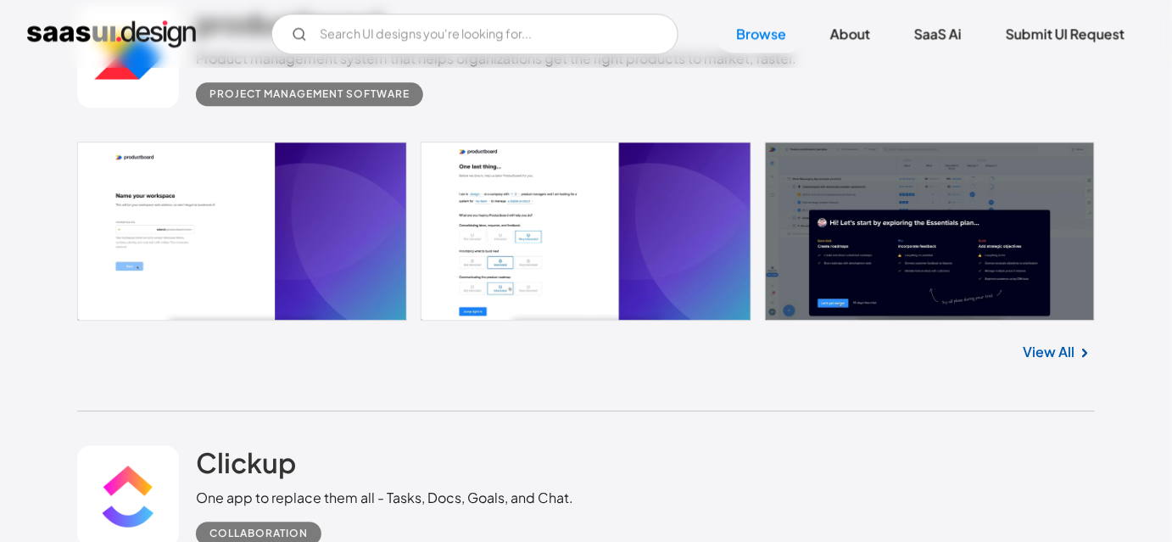
scroll to position [12102, 0]
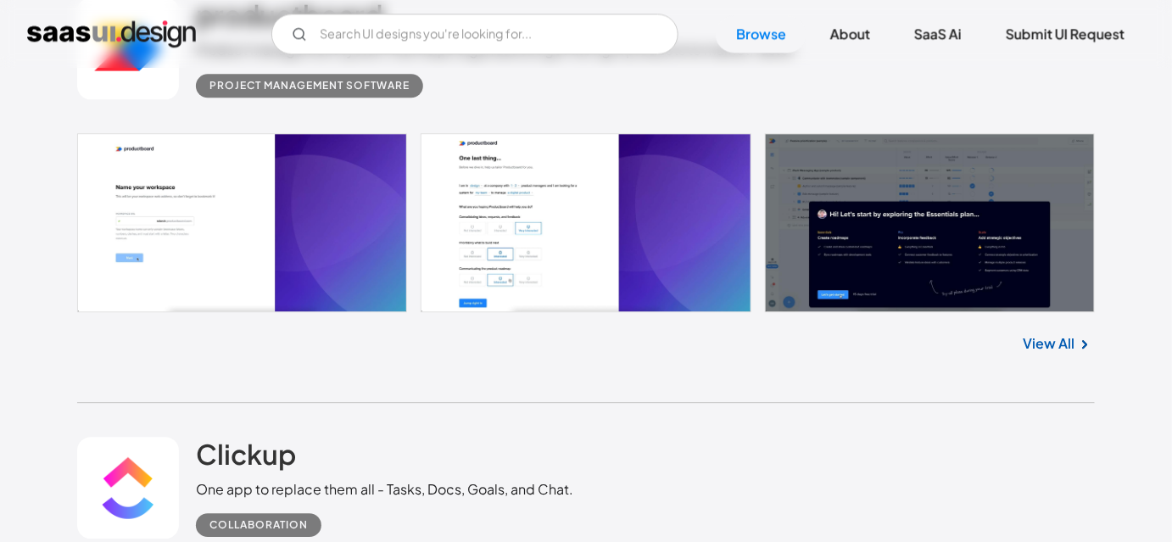
click at [213, 376] on div "productboard Product management system that helps organizations get the right p…" at bounding box center [586, 183] width 1018 height 438
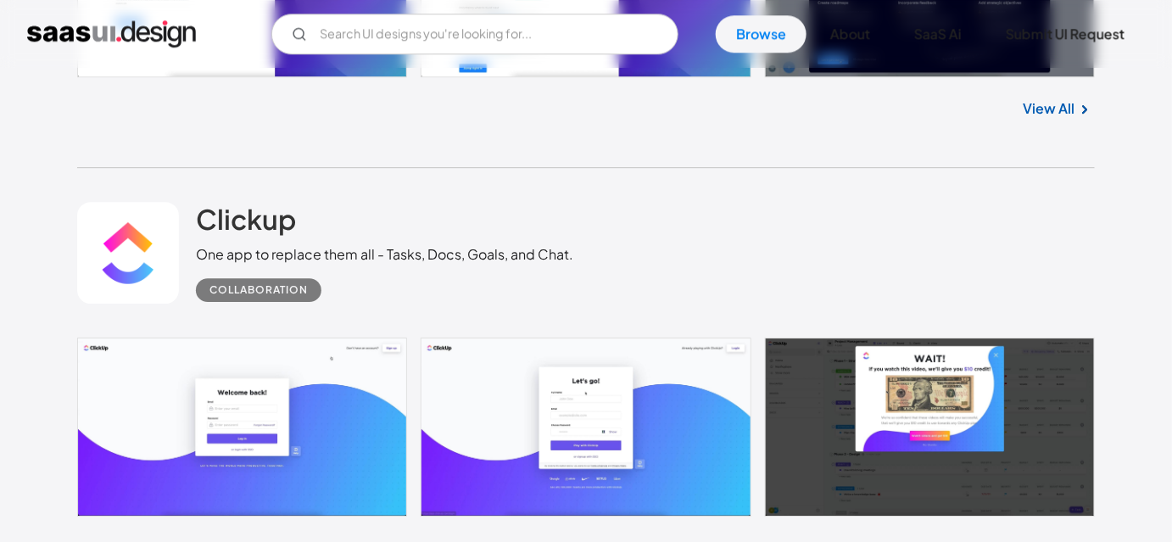
scroll to position [12411, 0]
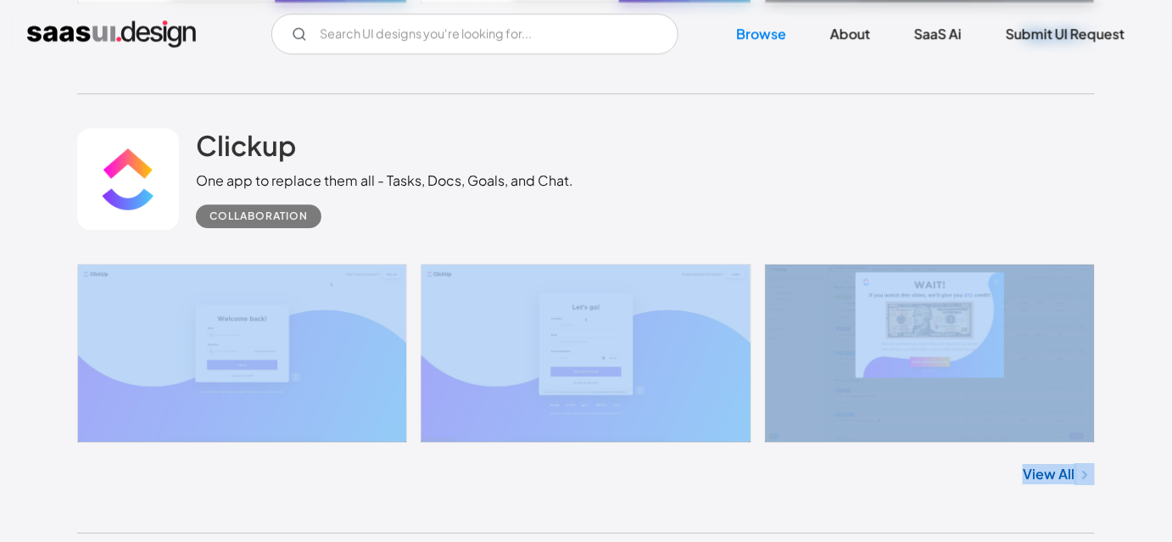
drag, startPoint x: 63, startPoint y: 432, endPoint x: 1103, endPoint y: 476, distance: 1041.4
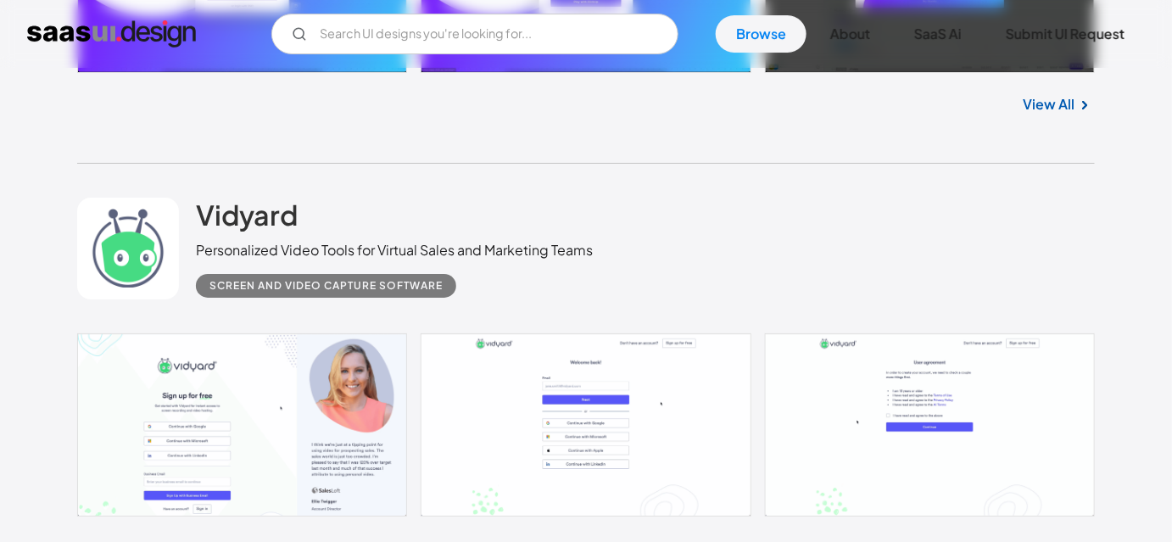
scroll to position [12873, 0]
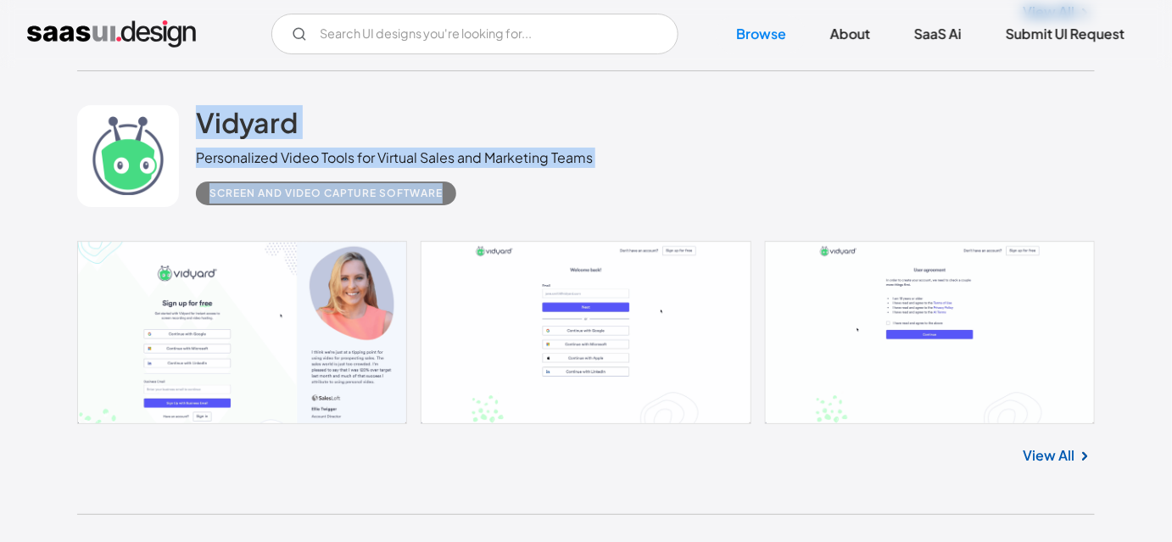
drag, startPoint x: 184, startPoint y: 103, endPoint x: 547, endPoint y: 171, distance: 369.2
click at [547, 171] on div "Vidyard Personalized Video Tools for Virtual Sales and Marketing Teams Screen a…" at bounding box center [586, 156] width 1018 height 170
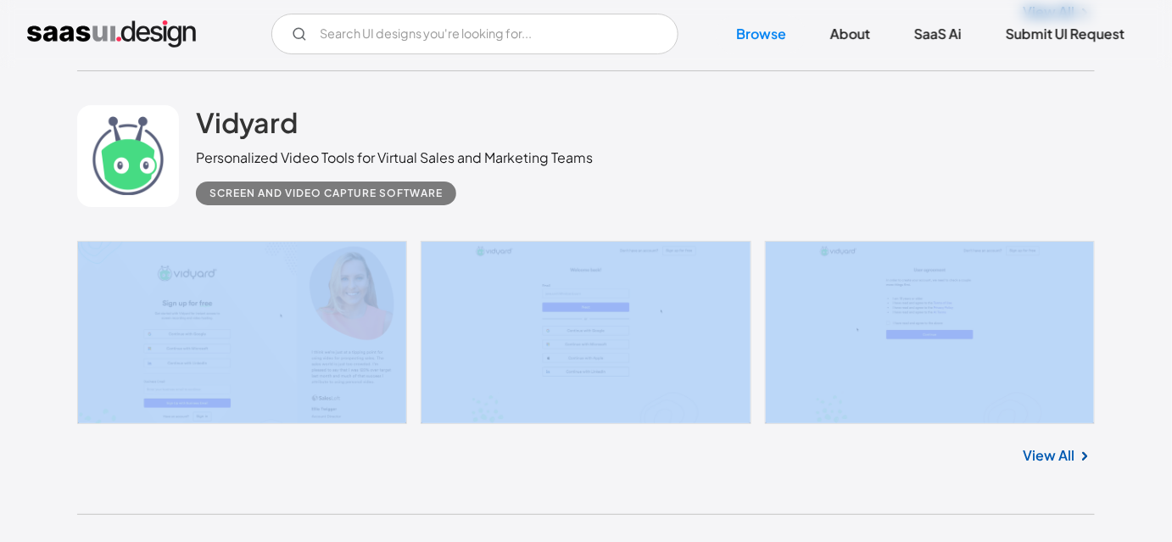
drag, startPoint x: 32, startPoint y: 315, endPoint x: 641, endPoint y: 395, distance: 614.0
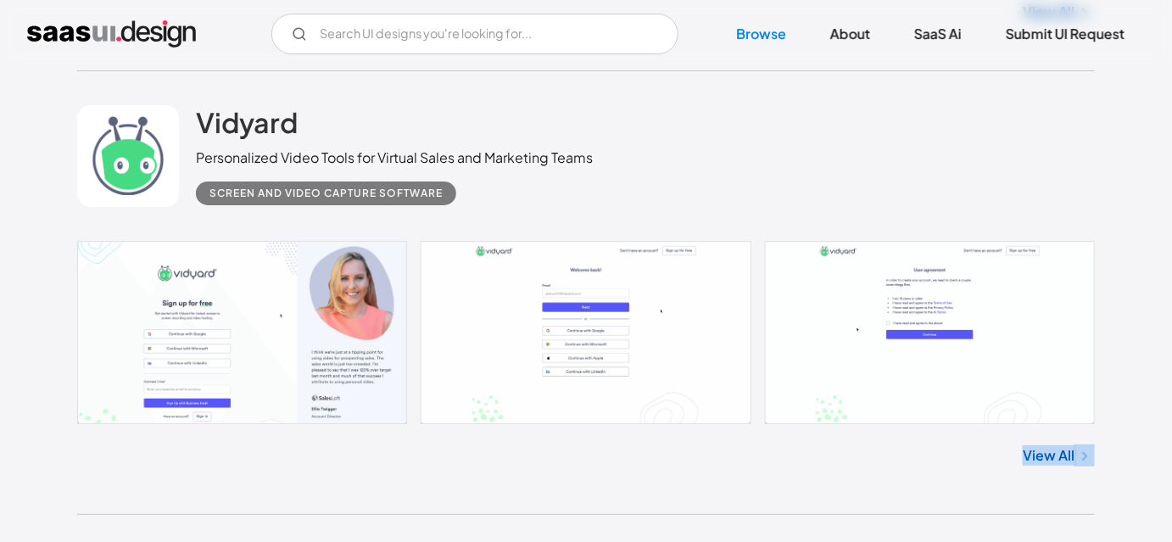
drag, startPoint x: 1113, startPoint y: 471, endPoint x: 327, endPoint y: 344, distance: 796.3
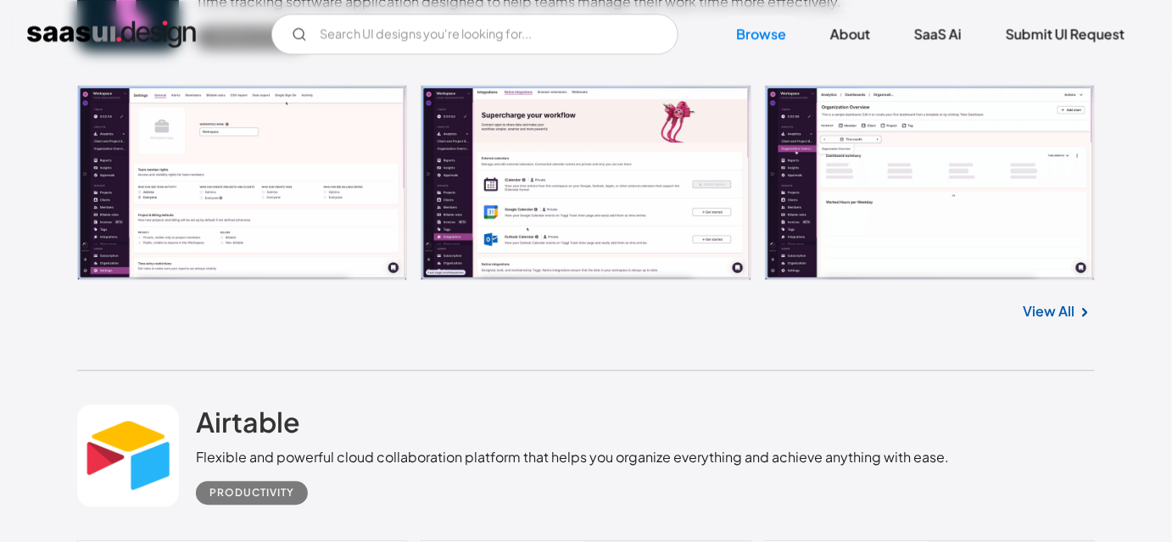
scroll to position [20621, 0]
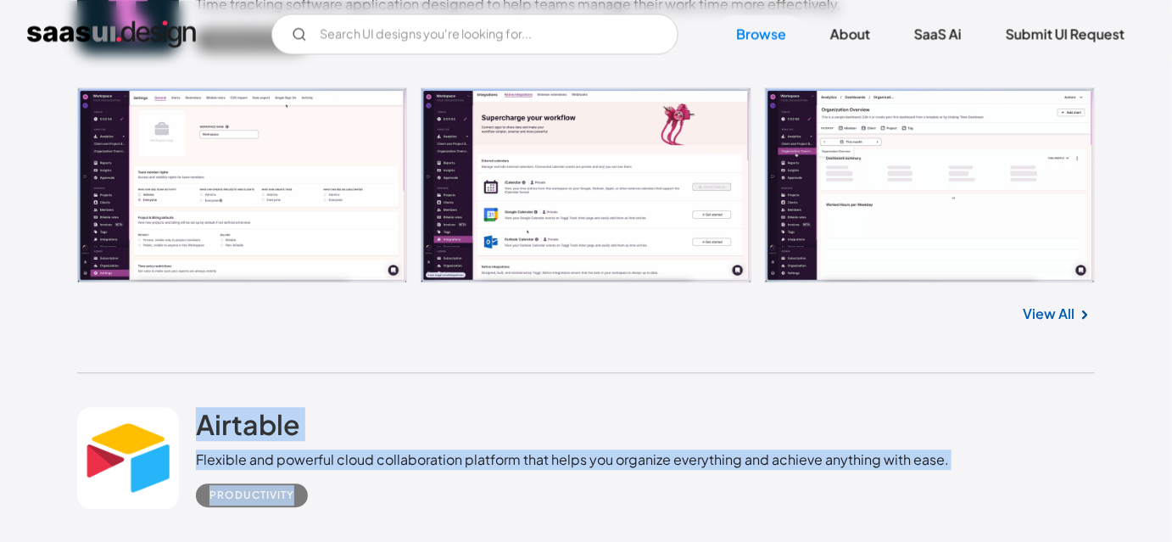
drag, startPoint x: 198, startPoint y: 369, endPoint x: 322, endPoint y: 471, distance: 160.8
click at [322, 471] on div "Airtable Flexible and powerful cloud collaboration platform that helps you orga…" at bounding box center [586, 458] width 1018 height 170
click at [322, 471] on div "Productivity" at bounding box center [572, 488] width 753 height 37
drag, startPoint x: 322, startPoint y: 471, endPoint x: 198, endPoint y: 409, distance: 139.6
click at [198, 409] on div "Airtable Flexible and powerful cloud collaboration platform that helps you orga…" at bounding box center [572, 457] width 753 height 100
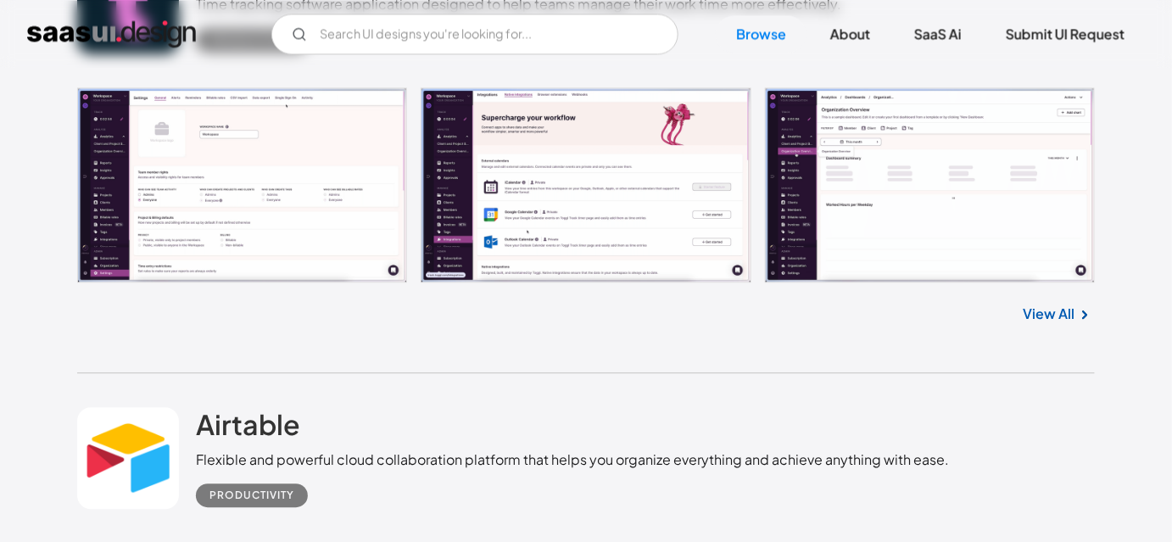
click at [219, 330] on div "Toggl Track Time tracking software application designed to help teams manage th…" at bounding box center [586, 145] width 1018 height 455
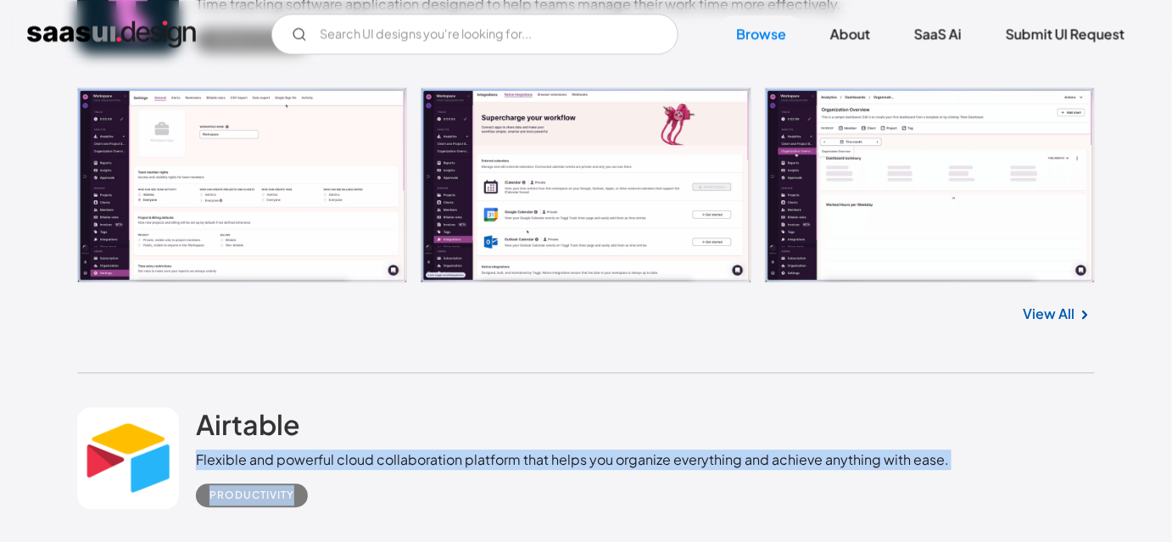
drag, startPoint x: 194, startPoint y: 437, endPoint x: 1184, endPoint y: 471, distance: 990.2
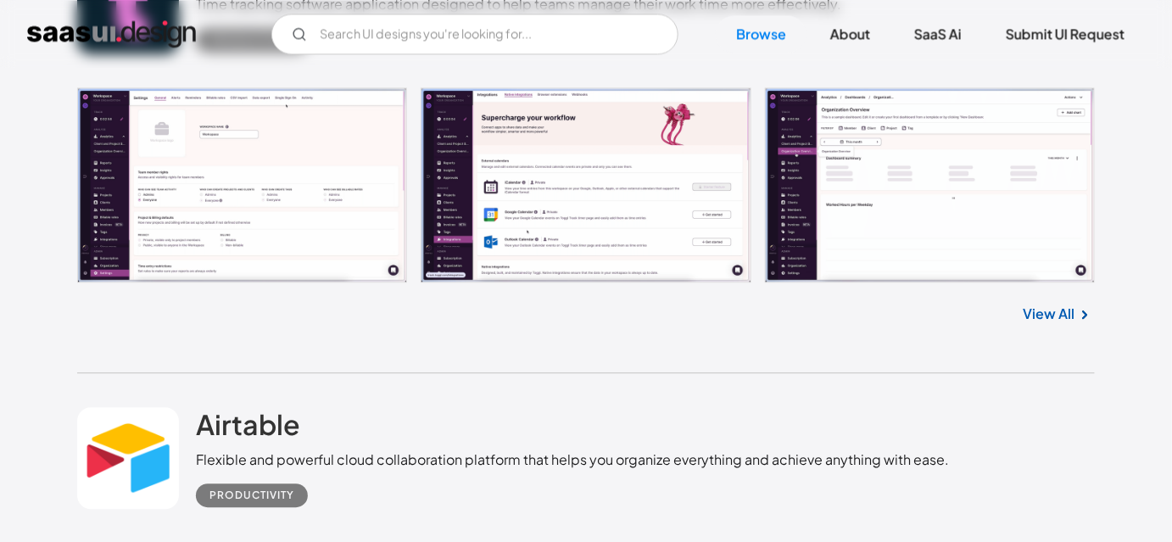
click at [955, 392] on div "Airtable Flexible and powerful cloud collaboration platform that helps you orga…" at bounding box center [586, 458] width 1018 height 170
click at [1069, 344] on div "Toggl Track Time tracking software application designed to help teams manage th…" at bounding box center [586, 145] width 1018 height 455
click at [725, 337] on div "Toggl Track Time tracking software application designed to help teams manage th…" at bounding box center [586, 145] width 1018 height 455
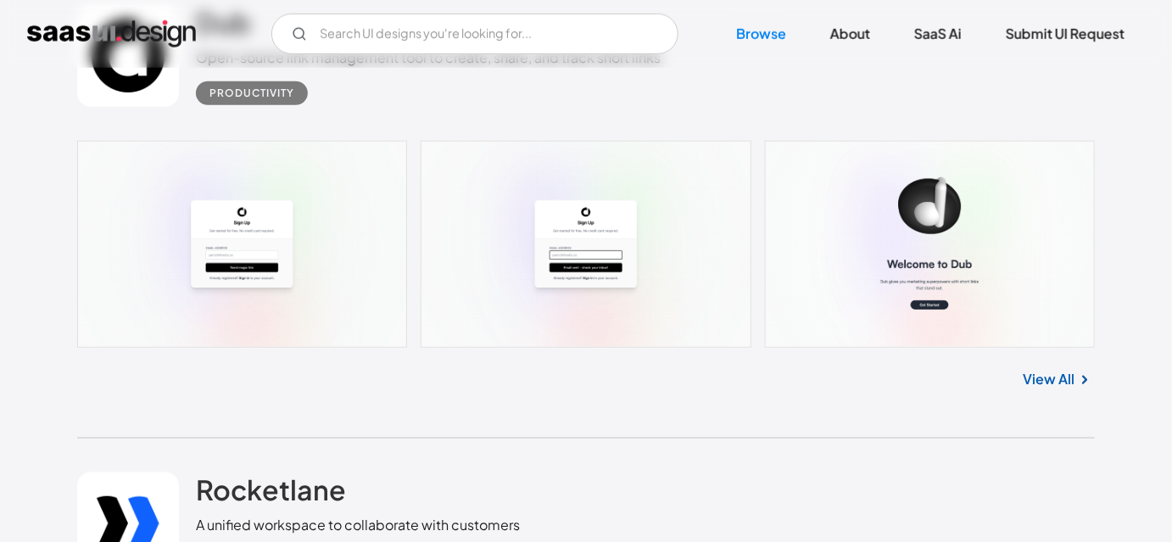
scroll to position [22317, 0]
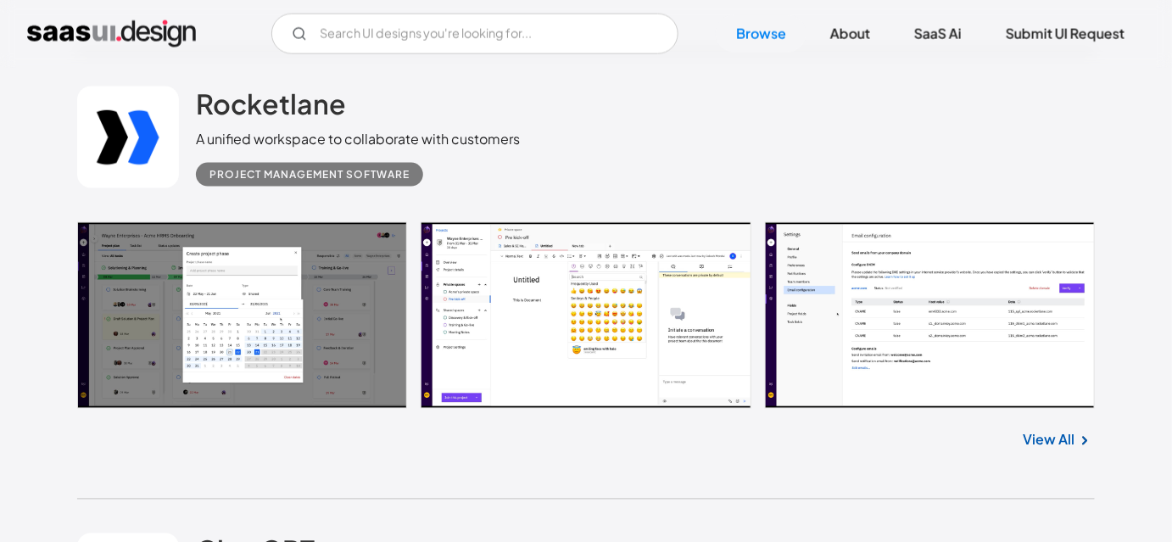
click at [532, 437] on div "View All" at bounding box center [586, 437] width 1018 height 56
click at [621, 131] on div "Rocketlane A unified workspace to collaborate with customers Project Management…" at bounding box center [586, 138] width 1018 height 170
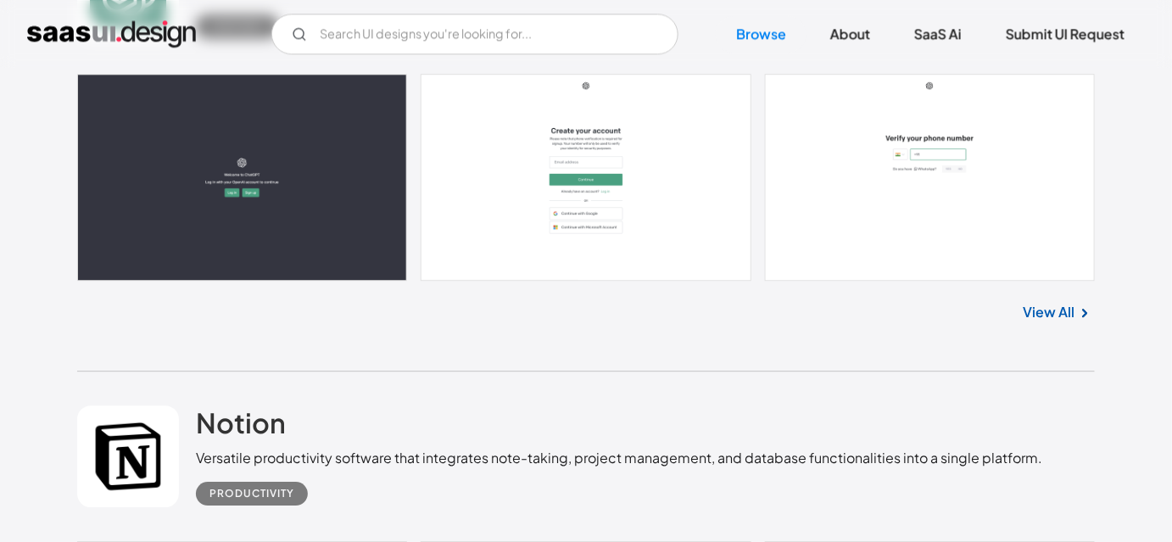
scroll to position [22933, 0]
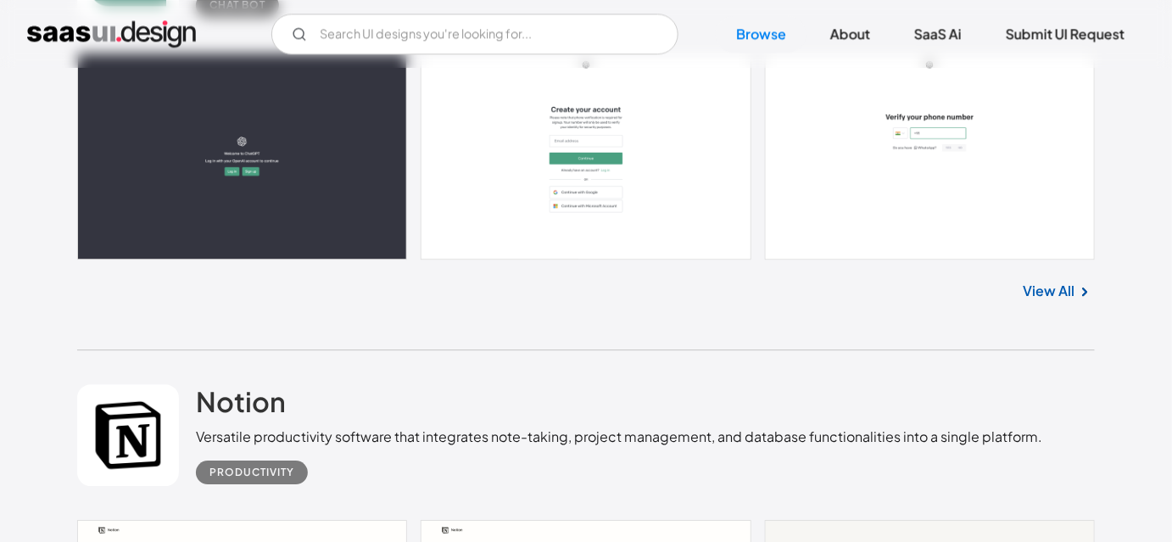
click at [872, 393] on div "Notion Versatile productivity software that integrates note-taking, project man…" at bounding box center [619, 434] width 846 height 100
click at [192, 265] on div "View All" at bounding box center [586, 287] width 1018 height 56
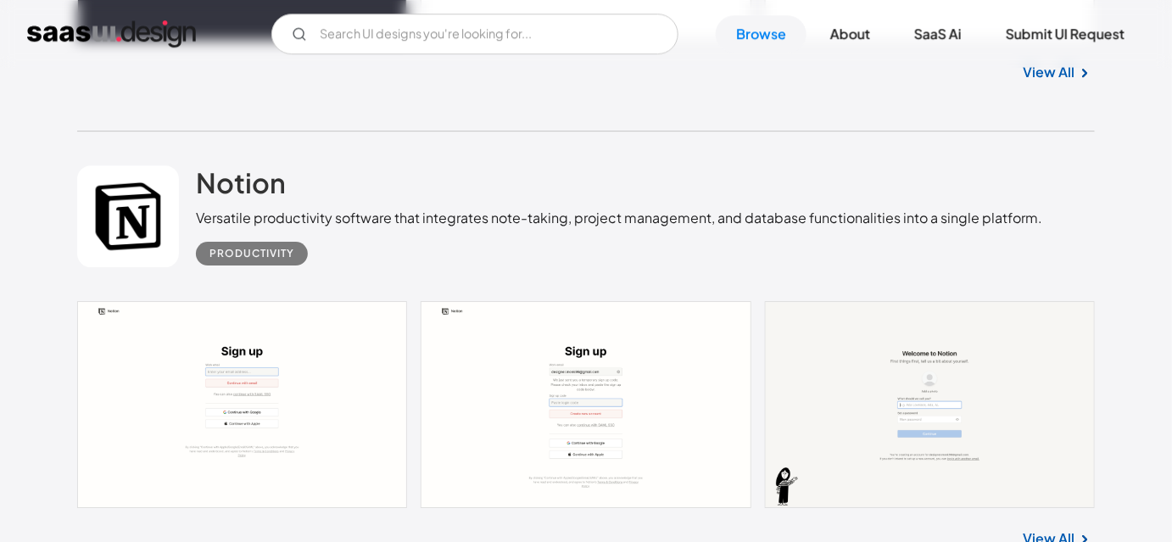
scroll to position [23165, 0]
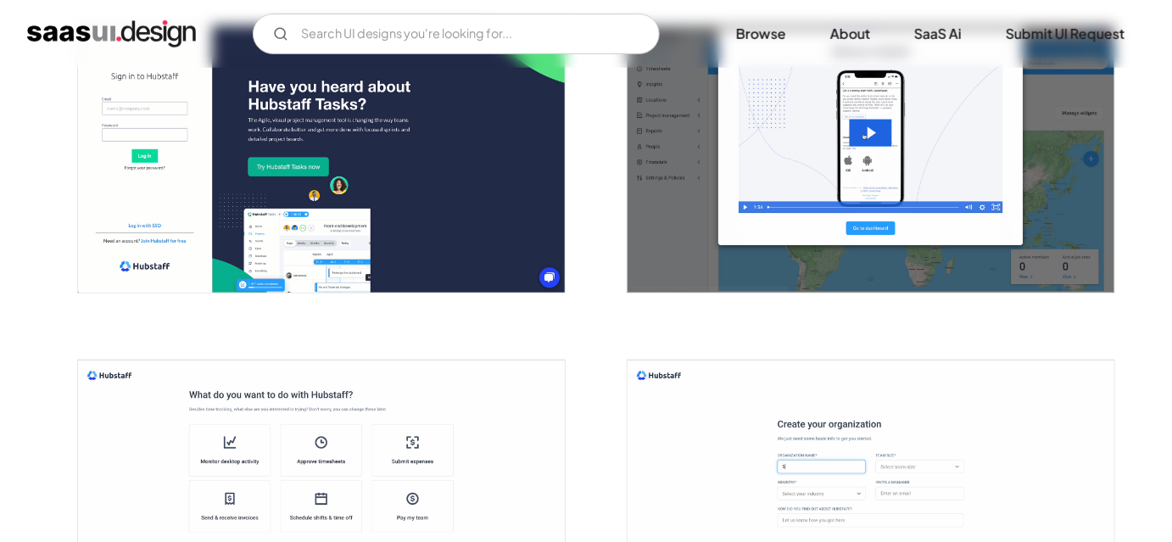
scroll to position [385, 0]
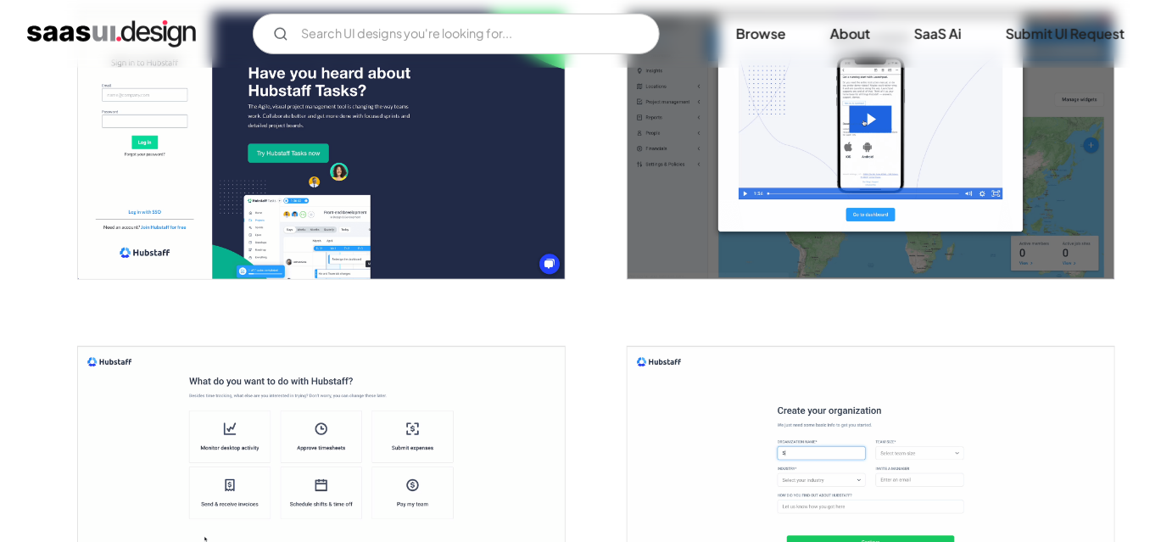
click at [136, 321] on div at bounding box center [311, 470] width 509 height 335
click at [110, 305] on div at bounding box center [311, 470] width 509 height 335
click at [86, 299] on div at bounding box center [311, 135] width 509 height 335
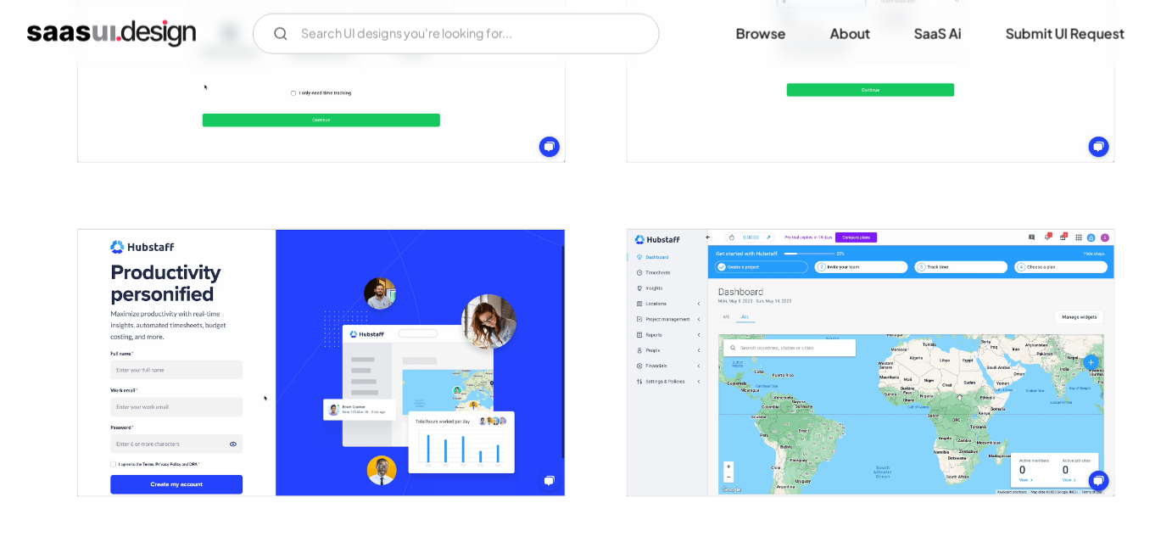
scroll to position [848, 0]
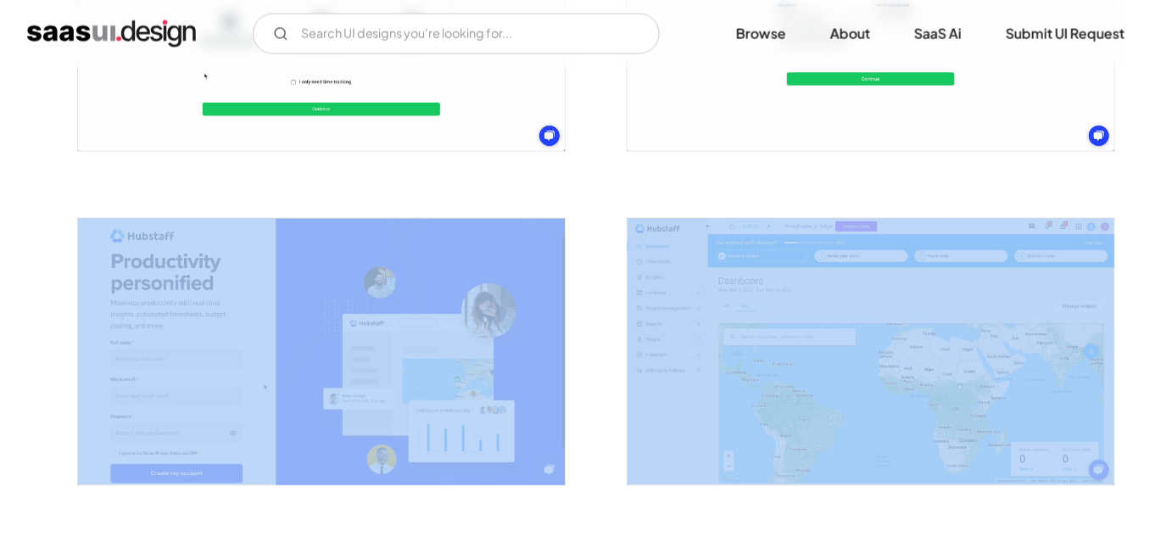
drag, startPoint x: 39, startPoint y: 327, endPoint x: 1155, endPoint y: 348, distance: 1116.1
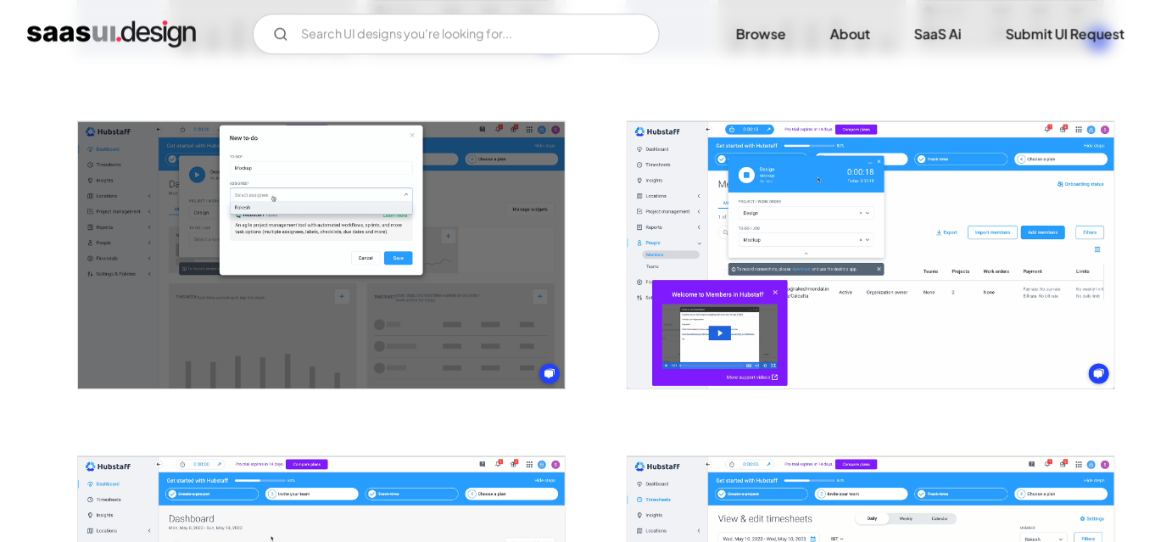
scroll to position [1619, 0]
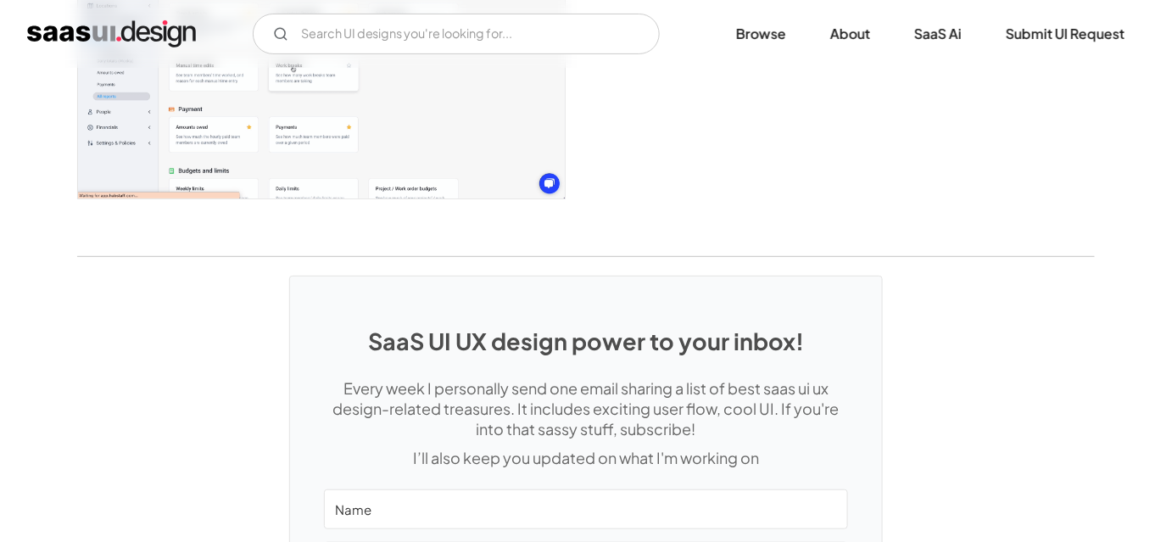
scroll to position [4513, 0]
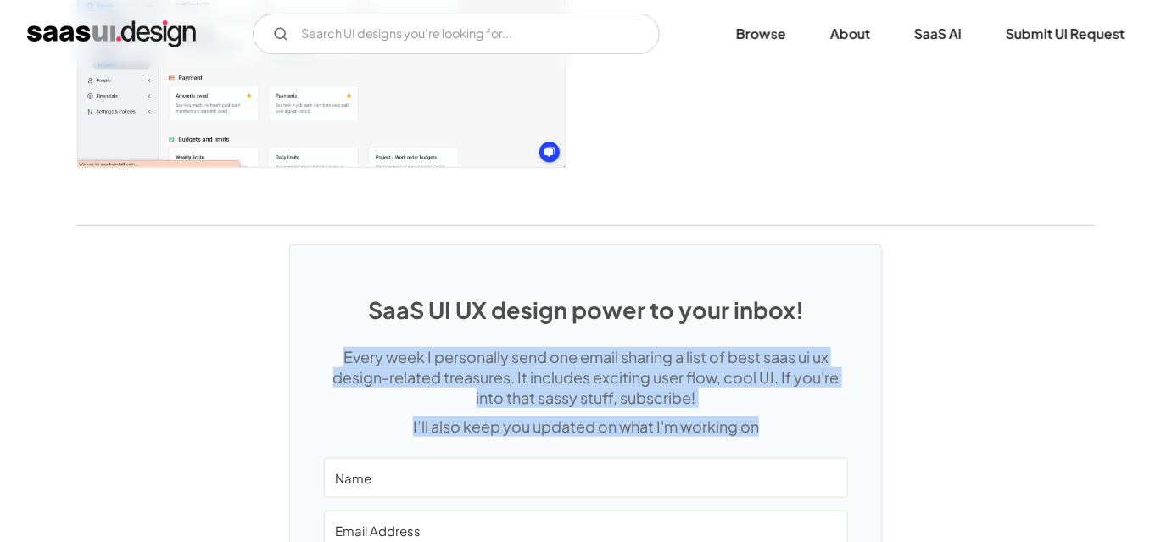
drag, startPoint x: 332, startPoint y: 336, endPoint x: 787, endPoint y: 410, distance: 460.5
click at [787, 410] on div "SaaS UI UX design power to your inbox! Every week I personally send one email s…" at bounding box center [586, 483] width 592 height 477
click at [787, 416] on p "I’ll also keep you updated on what I'm working on" at bounding box center [586, 426] width 524 height 20
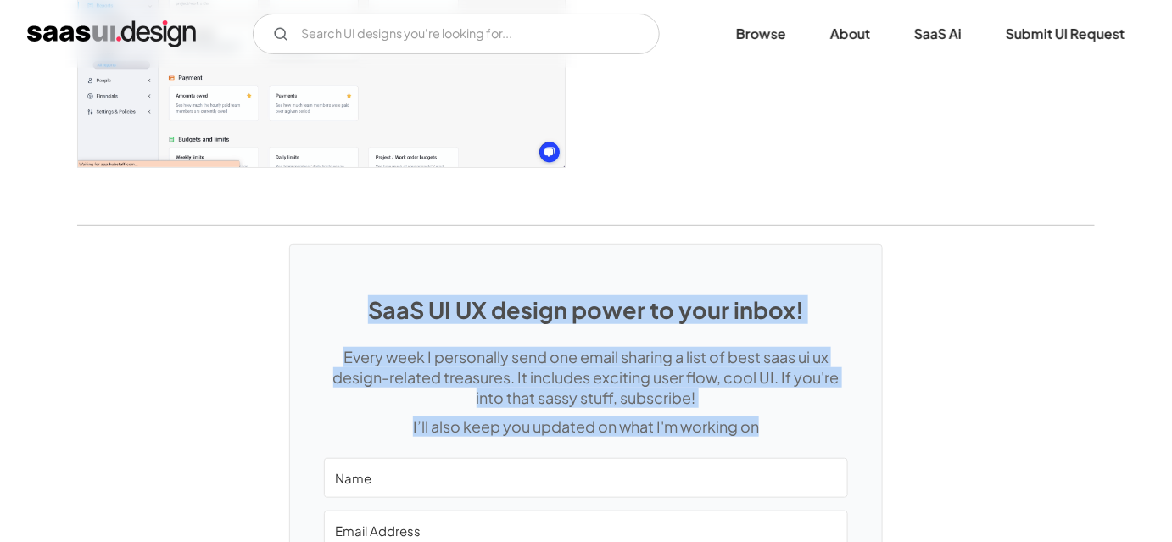
drag, startPoint x: 777, startPoint y: 413, endPoint x: 354, endPoint y: 282, distance: 442.0
click at [354, 282] on div "SaaS UI UX design power to your inbox! Every week I personally send one email s…" at bounding box center [586, 483] width 592 height 477
click at [387, 304] on h1 "SaaS UI UX design power to your inbox!" at bounding box center [586, 309] width 524 height 27
drag, startPoint x: 451, startPoint y: 328, endPoint x: 780, endPoint y: 424, distance: 342.7
click at [780, 424] on div "SaaS UI UX design power to your inbox! Every week I personally send one email s…" at bounding box center [586, 483] width 592 height 477
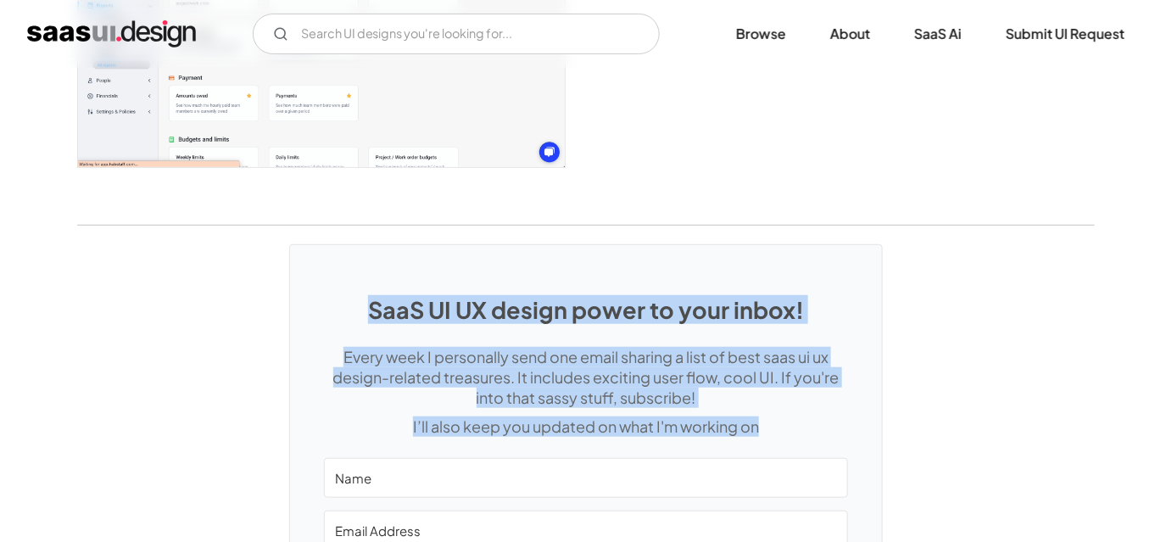
click at [780, 424] on p "I’ll also keep you updated on what I'm working on" at bounding box center [586, 426] width 524 height 20
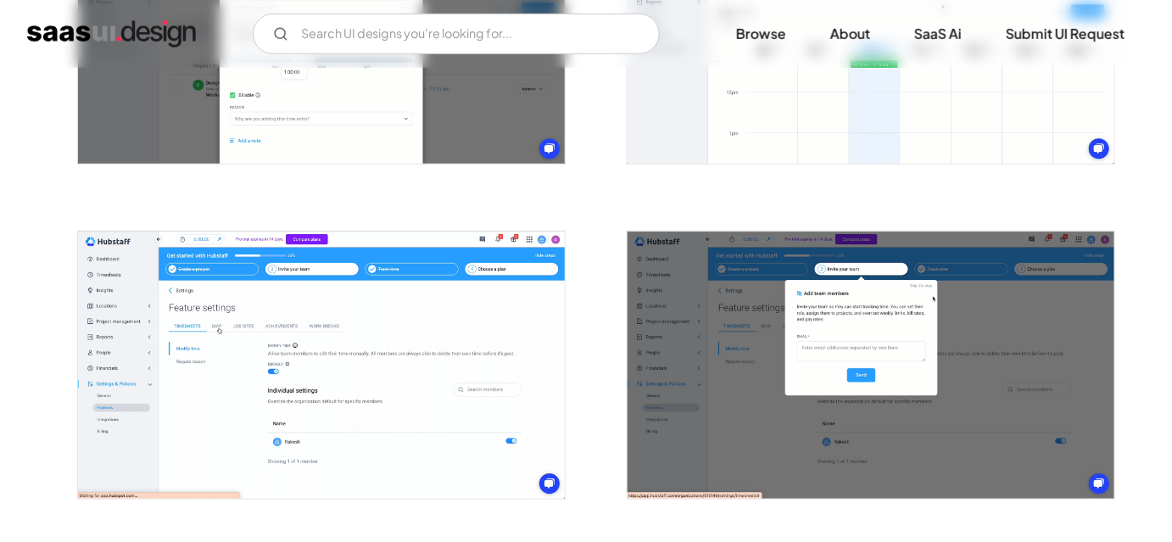
click at [602, 305] on div at bounding box center [586, 19] width 1018 height 4351
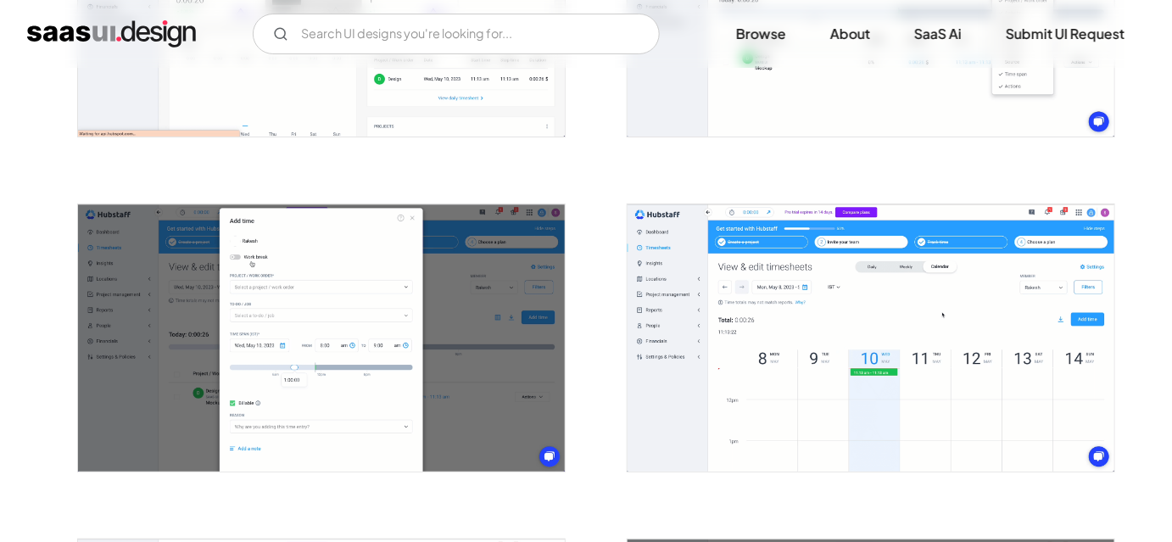
click at [602, 305] on div at bounding box center [586, 327] width 1018 height 4351
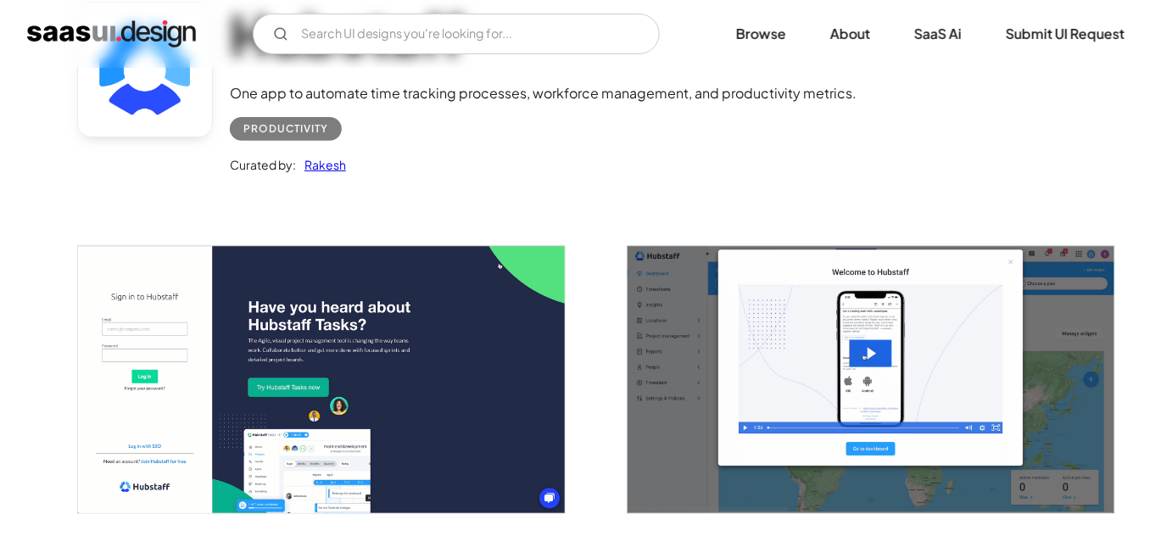
scroll to position [119, 0]
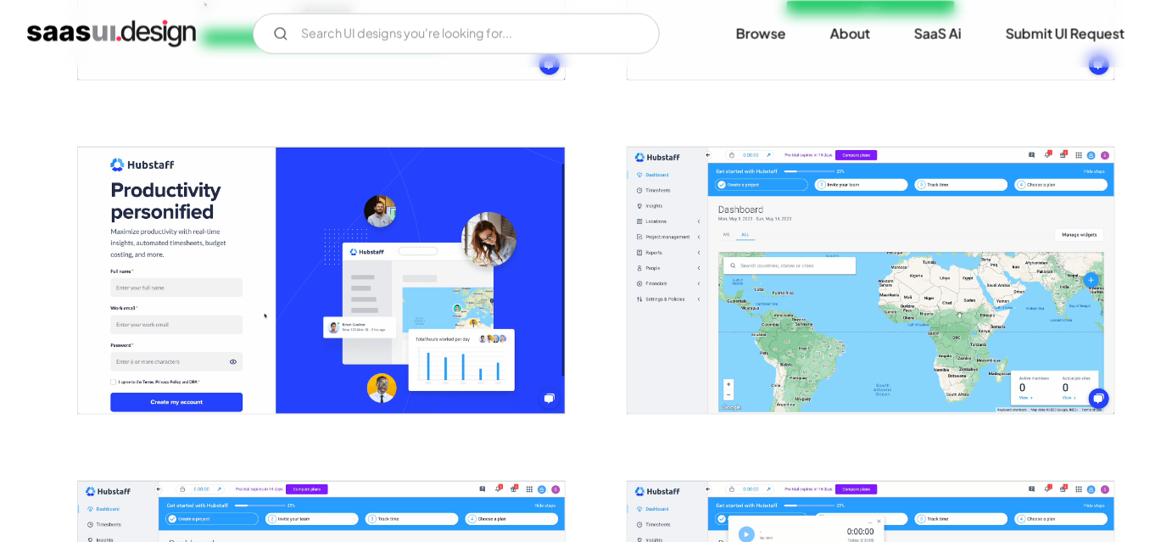
scroll to position [967, 0]
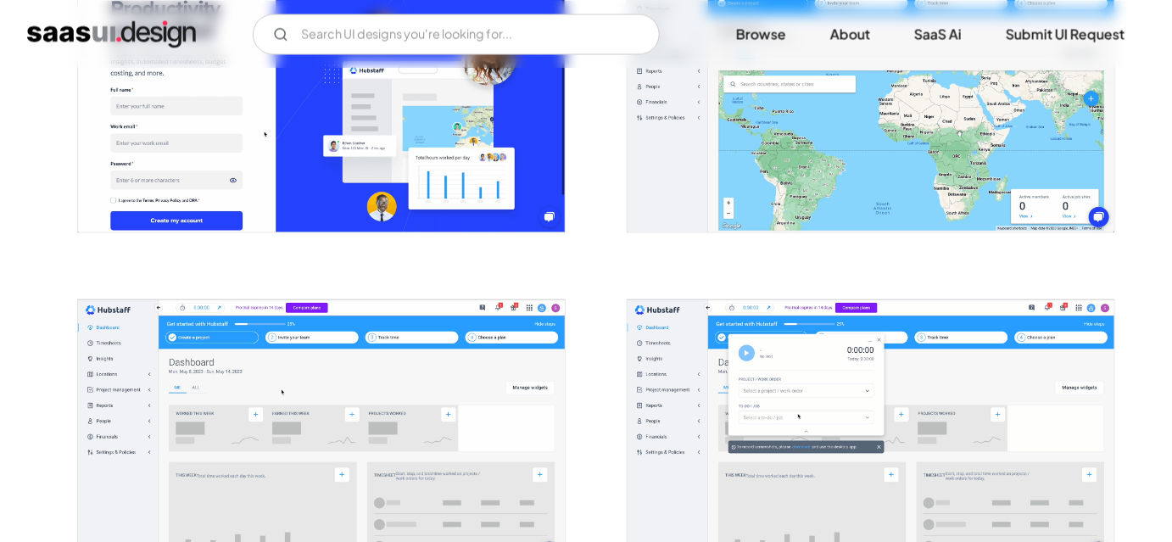
scroll to position [1121, 0]
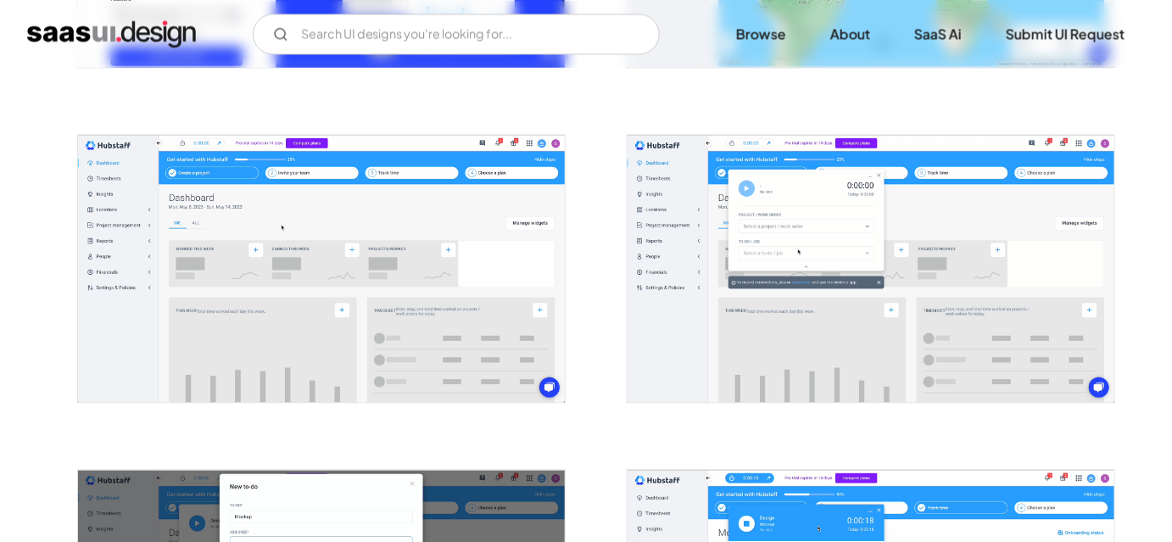
scroll to position [1275, 0]
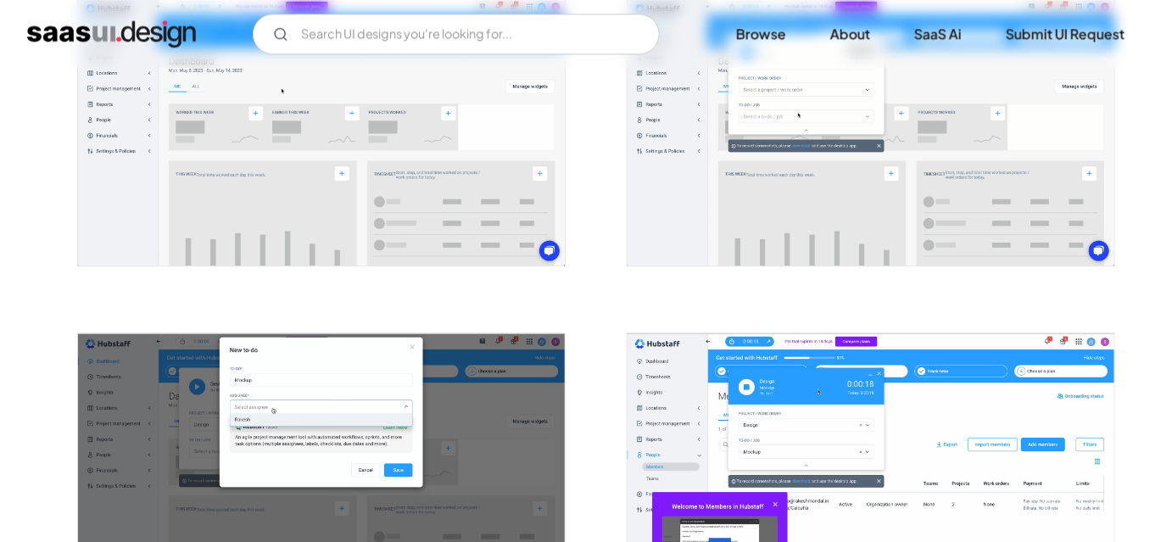
scroll to position [1507, 0]
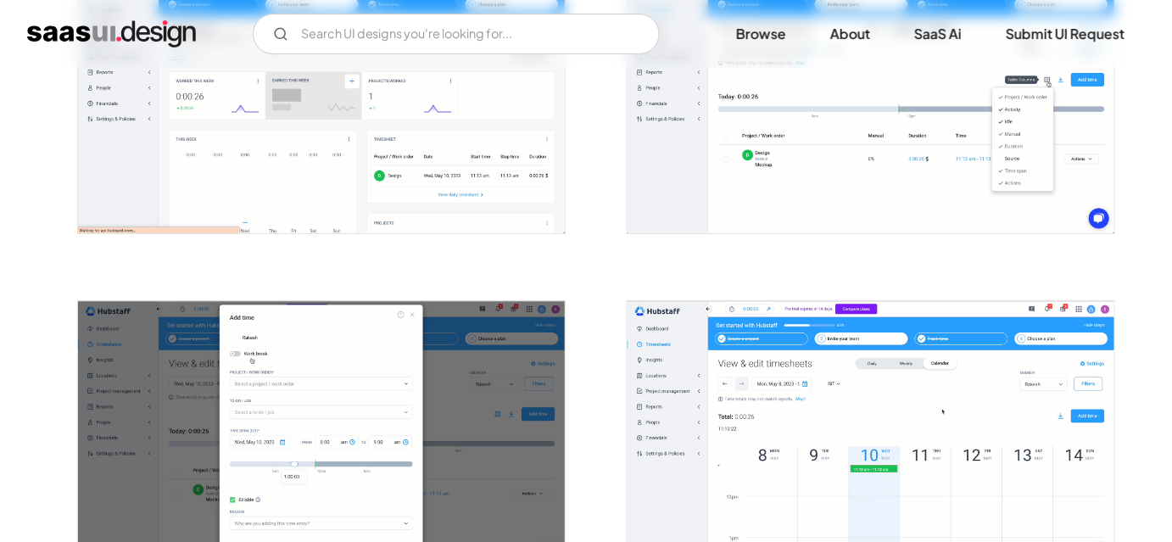
scroll to position [2123, 0]
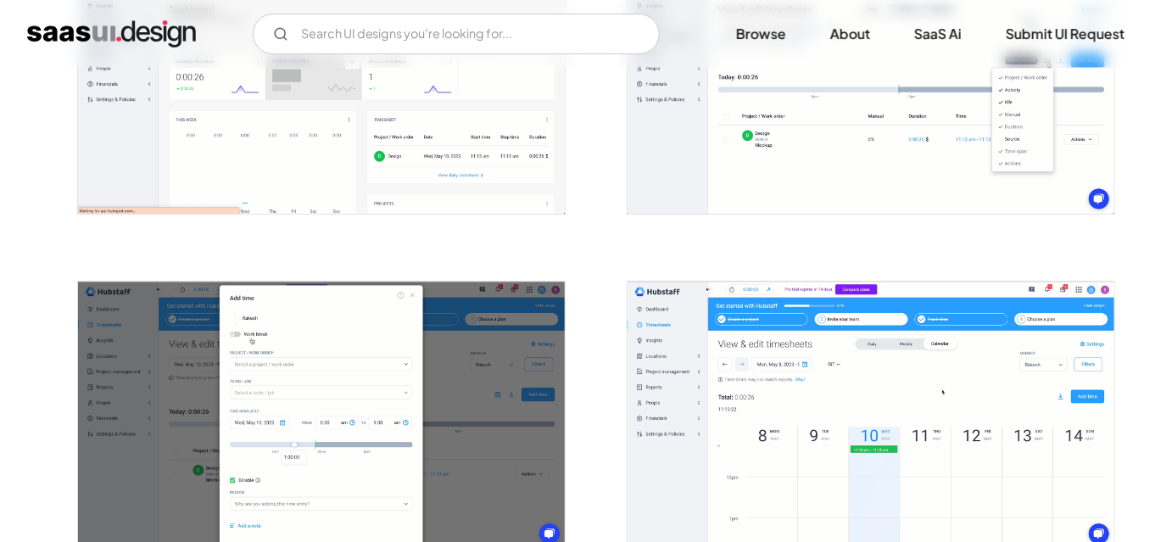
click at [594, 325] on div at bounding box center [586, 404] width 1018 height 4351
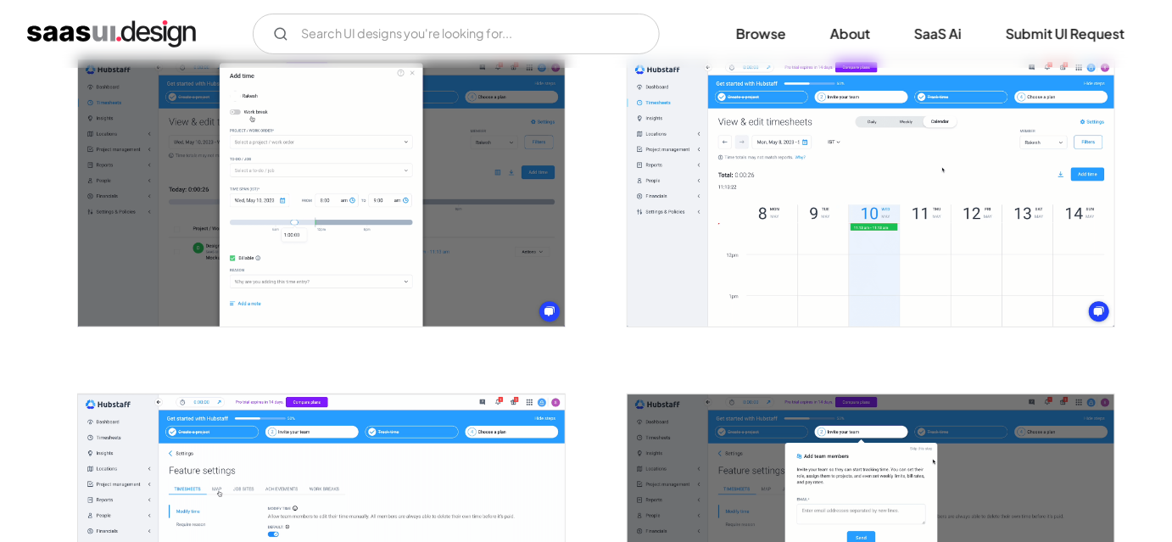
scroll to position [2355, 0]
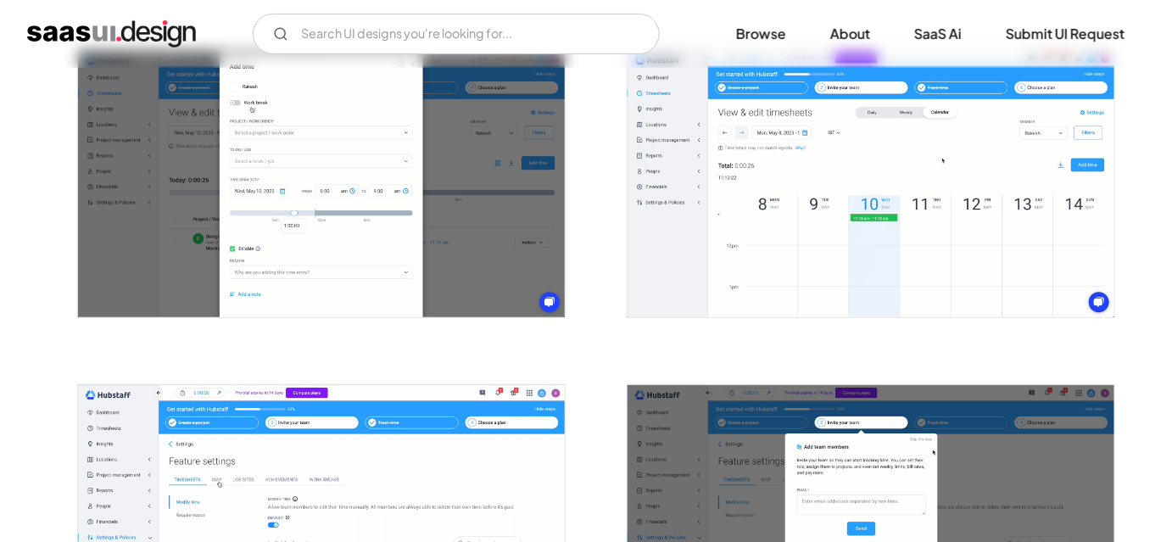
click at [594, 325] on div at bounding box center [586, 173] width 1018 height 4351
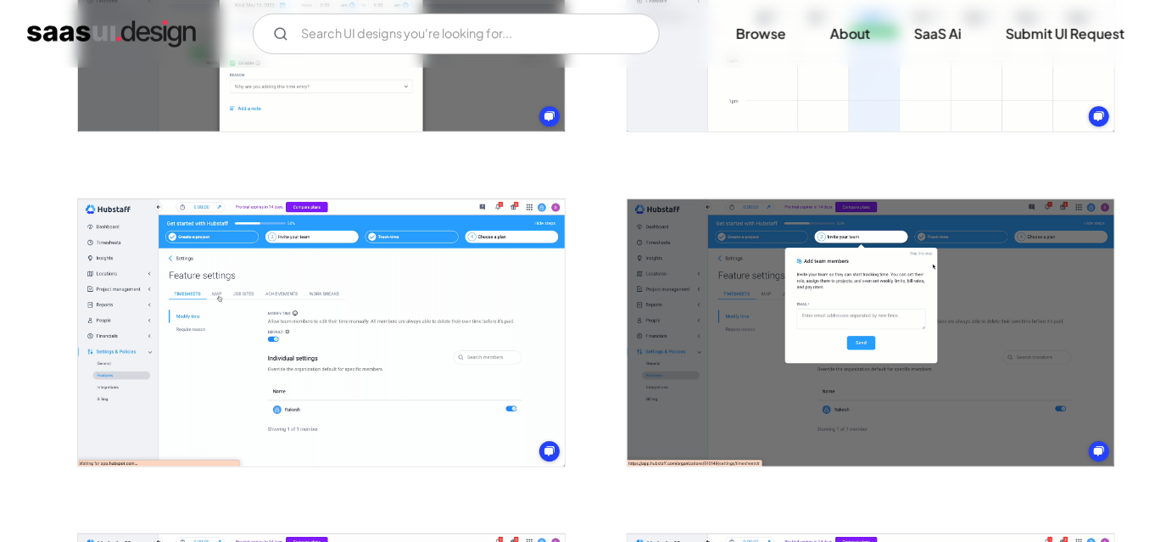
scroll to position [2585, 0]
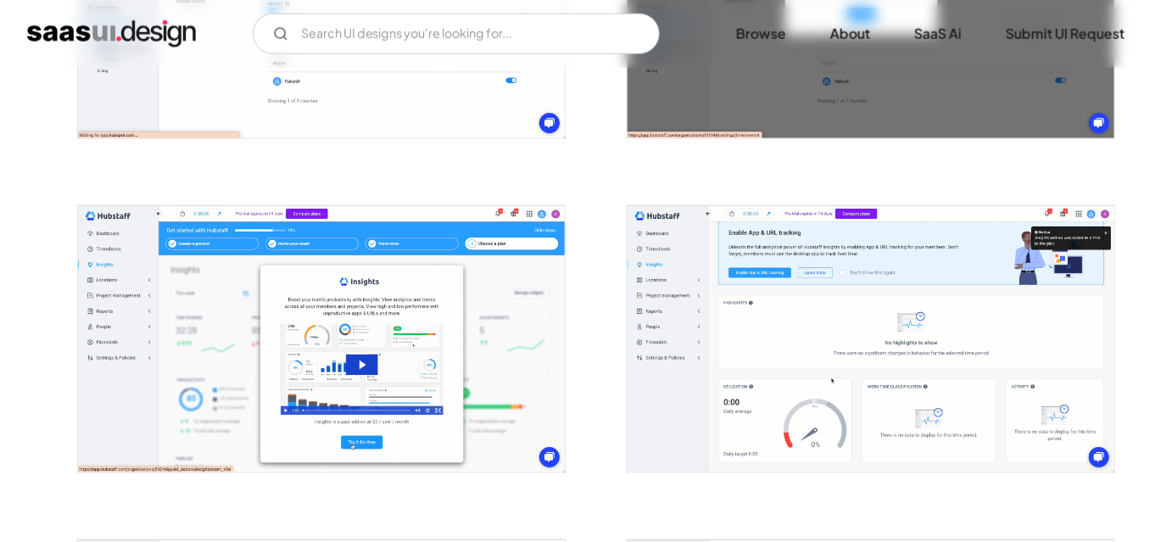
scroll to position [2894, 0]
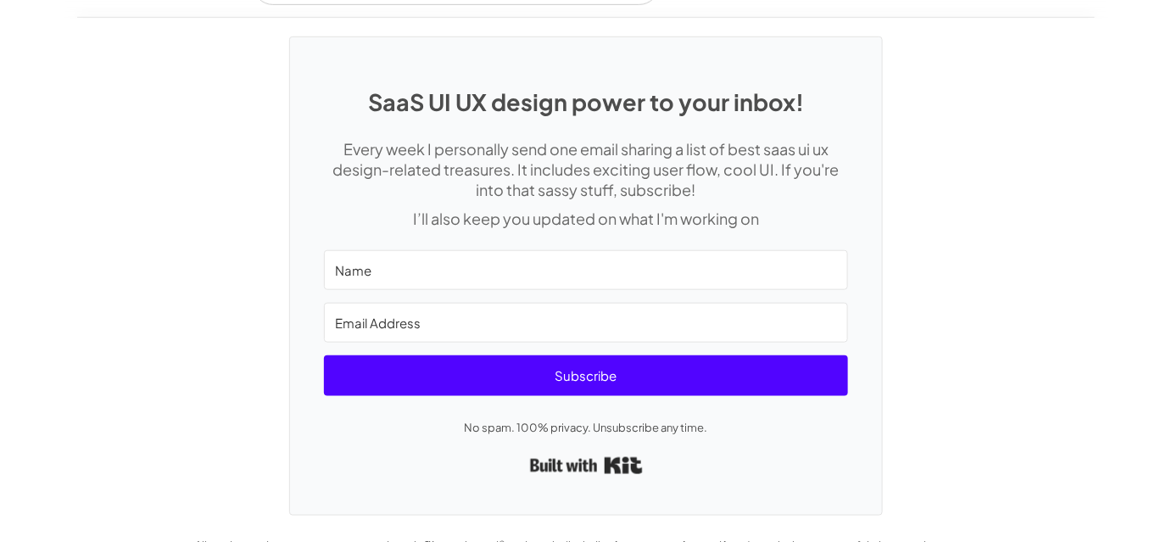
scroll to position [4744, 0]
